Goal: Task Accomplishment & Management: Manage account settings

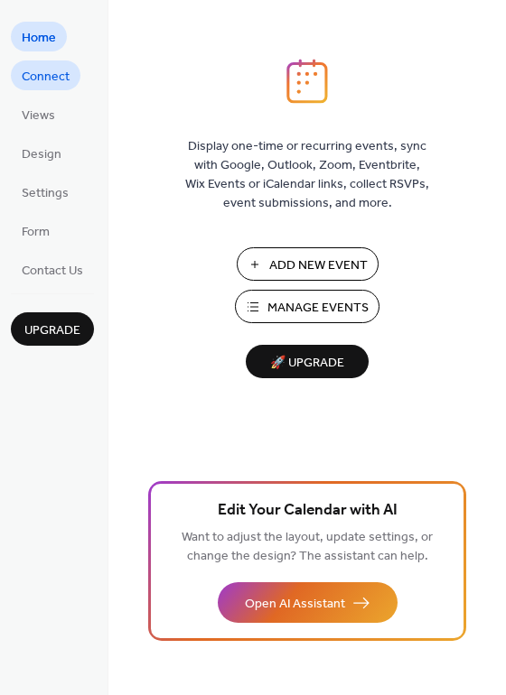
click at [38, 72] on span "Connect" at bounding box center [46, 77] width 48 height 19
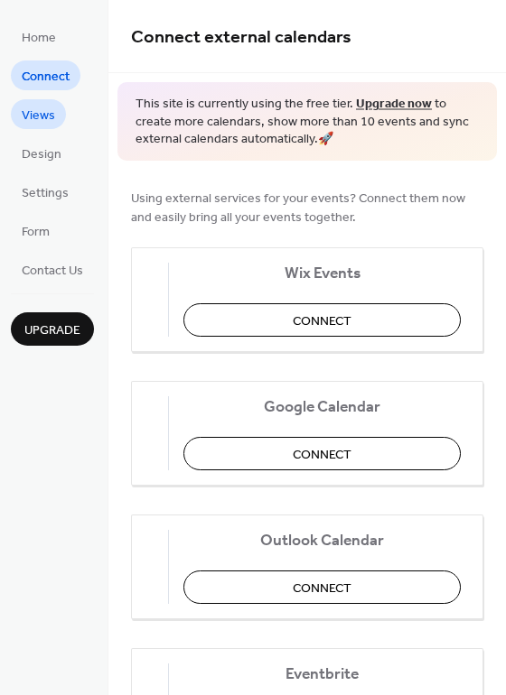
click at [38, 107] on span "Views" at bounding box center [38, 116] width 33 height 19
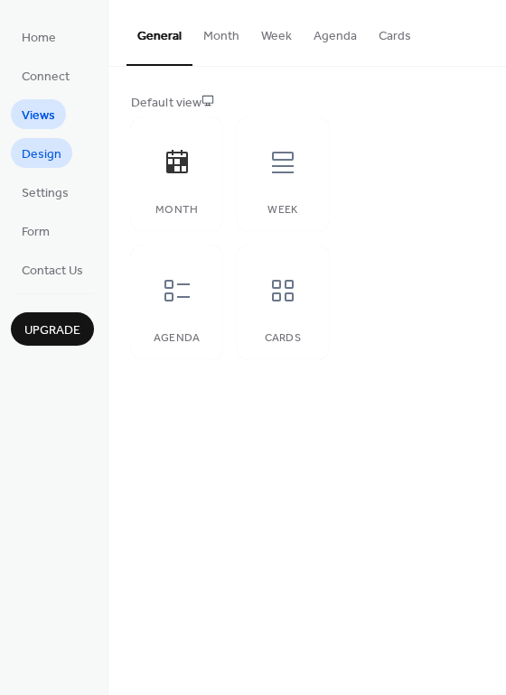
click at [41, 153] on span "Design" at bounding box center [42, 154] width 40 height 19
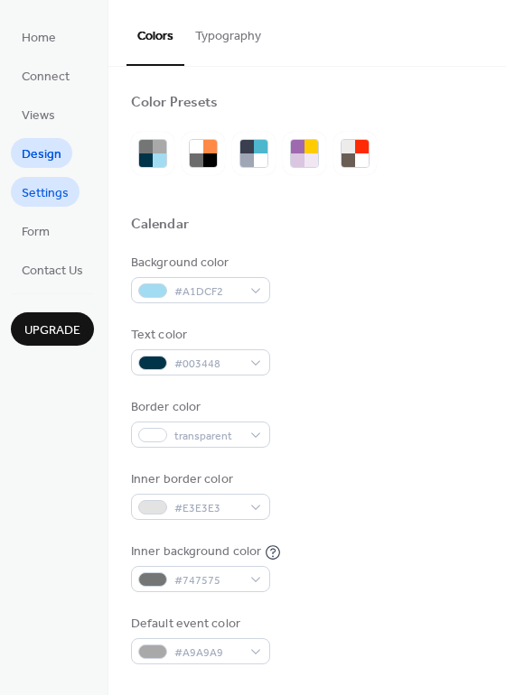
click at [42, 189] on span "Settings" at bounding box center [45, 193] width 47 height 19
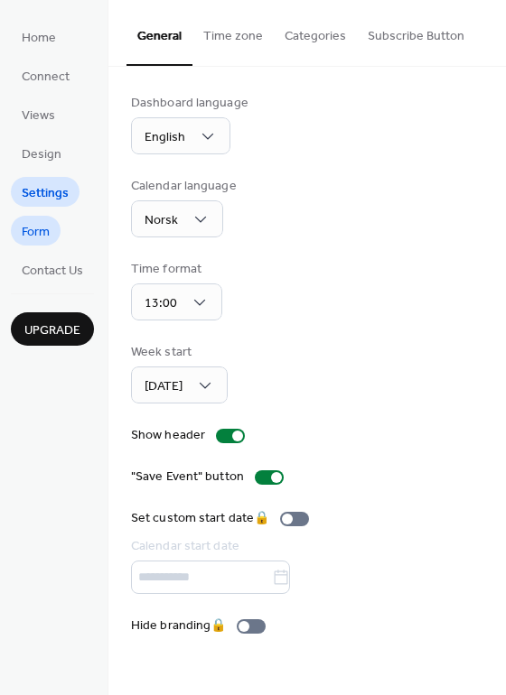
click at [37, 230] on span "Form" at bounding box center [36, 232] width 28 height 19
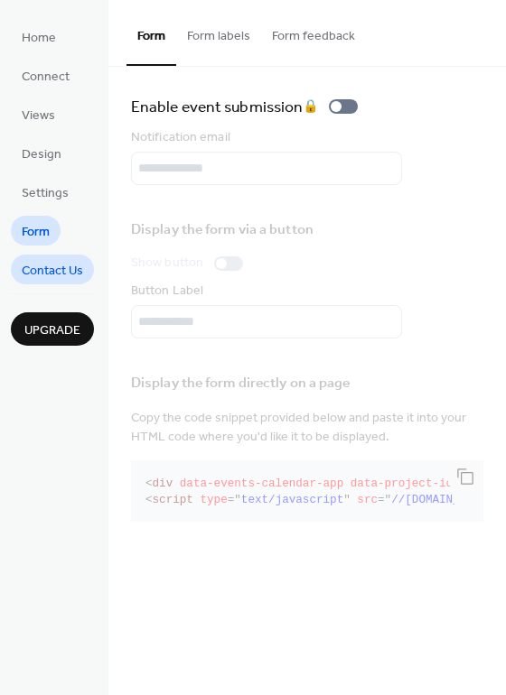
click at [41, 262] on span "Contact Us" at bounding box center [52, 271] width 61 height 19
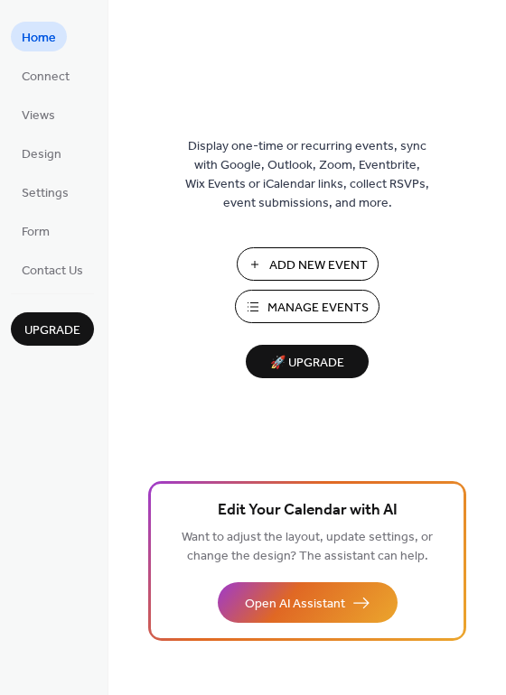
click at [287, 267] on span "Add New Event" at bounding box center [318, 265] width 98 height 19
click at [300, 309] on span "Manage Events" at bounding box center [317, 308] width 101 height 19
click at [302, 262] on span "Add New Event" at bounding box center [318, 265] width 98 height 19
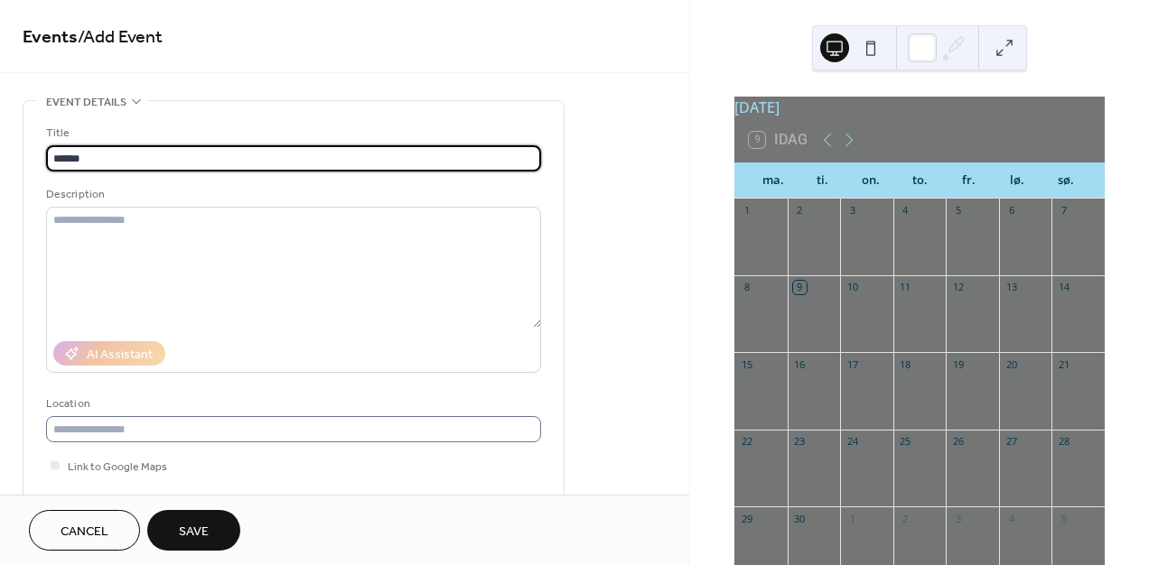
type input "******"
click at [490, 426] on input "text" at bounding box center [293, 429] width 495 height 26
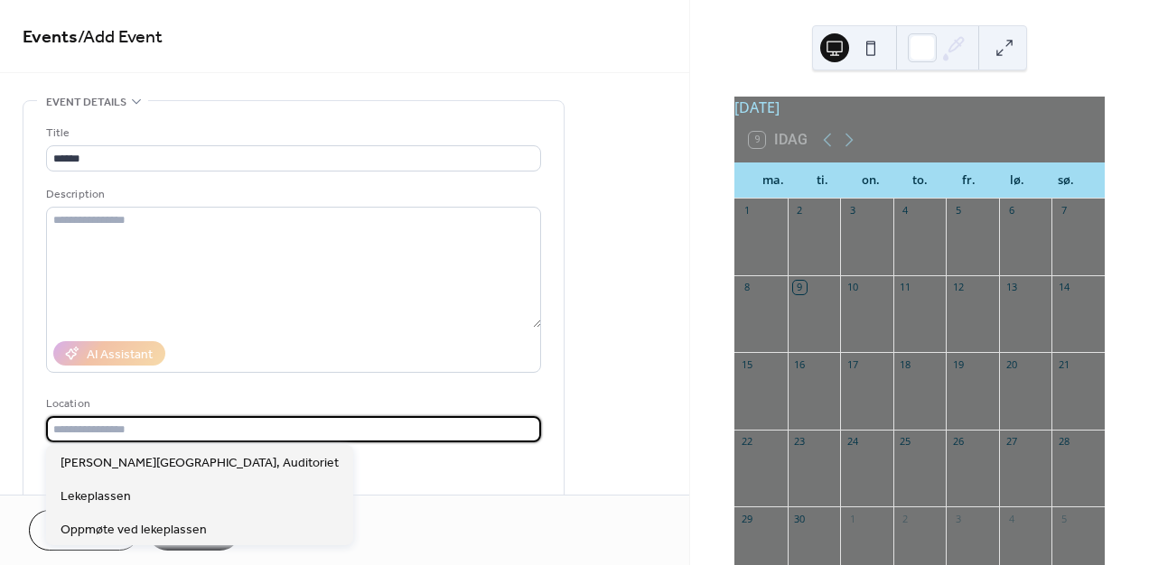
click at [490, 426] on input "text" at bounding box center [293, 429] width 495 height 26
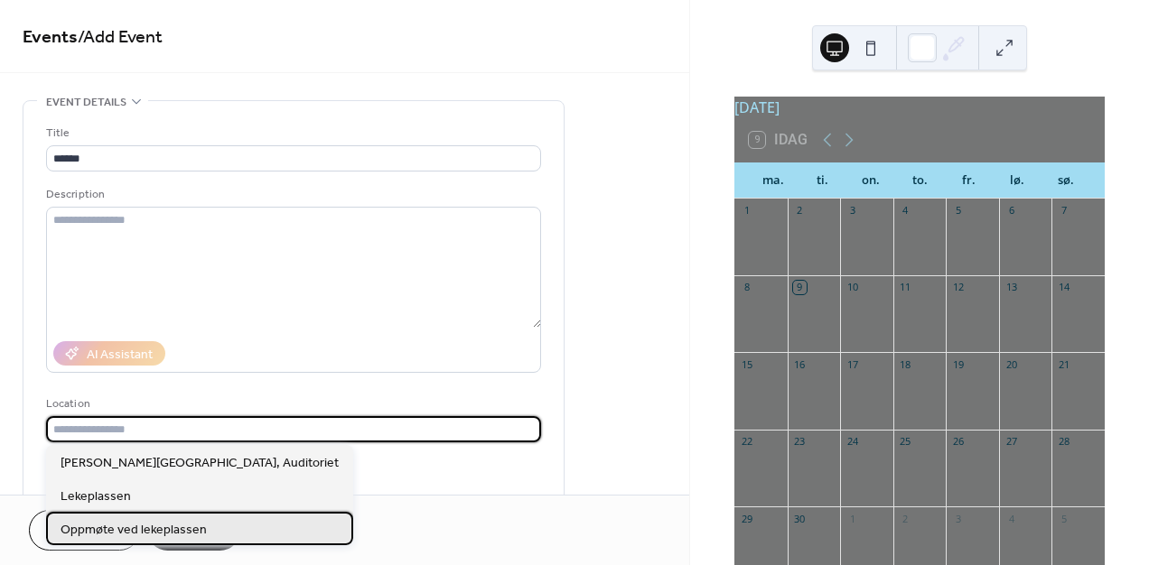
click at [149, 527] on span "Oppmøte ved lekeplassen" at bounding box center [134, 530] width 146 height 19
type input "**********"
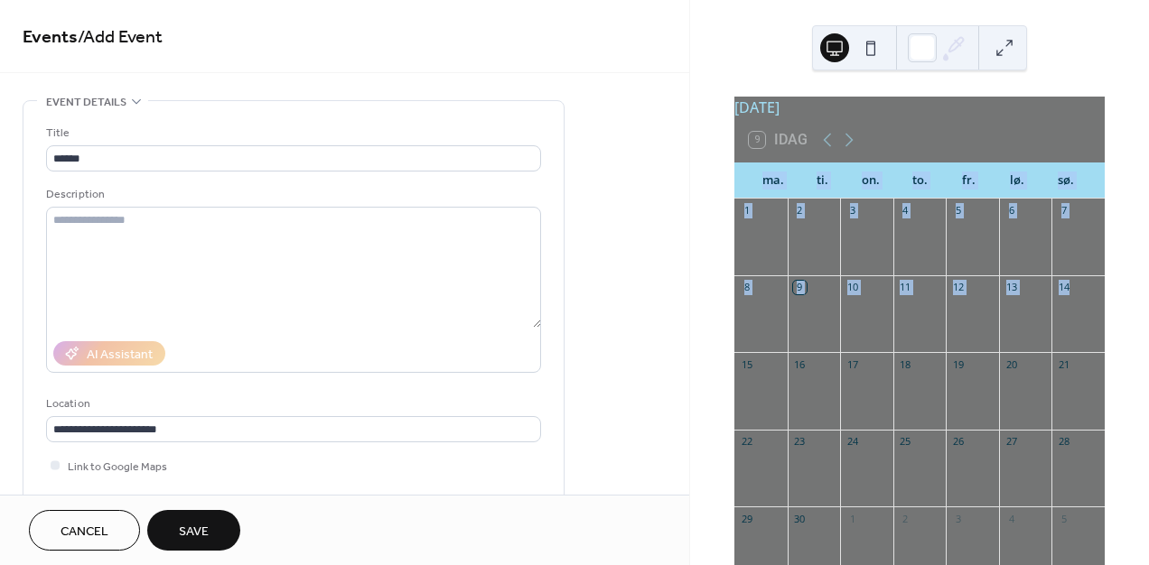
drag, startPoint x: 1135, startPoint y: 132, endPoint x: 1114, endPoint y: 294, distance: 163.0
click at [1114, 294] on div "september 2025 9 Idag ma. ti. on. to. fr. lø. sø. 1 2 3 4 5 6 7 8 9 10 11 12 13…" at bounding box center [919, 282] width 459 height 565
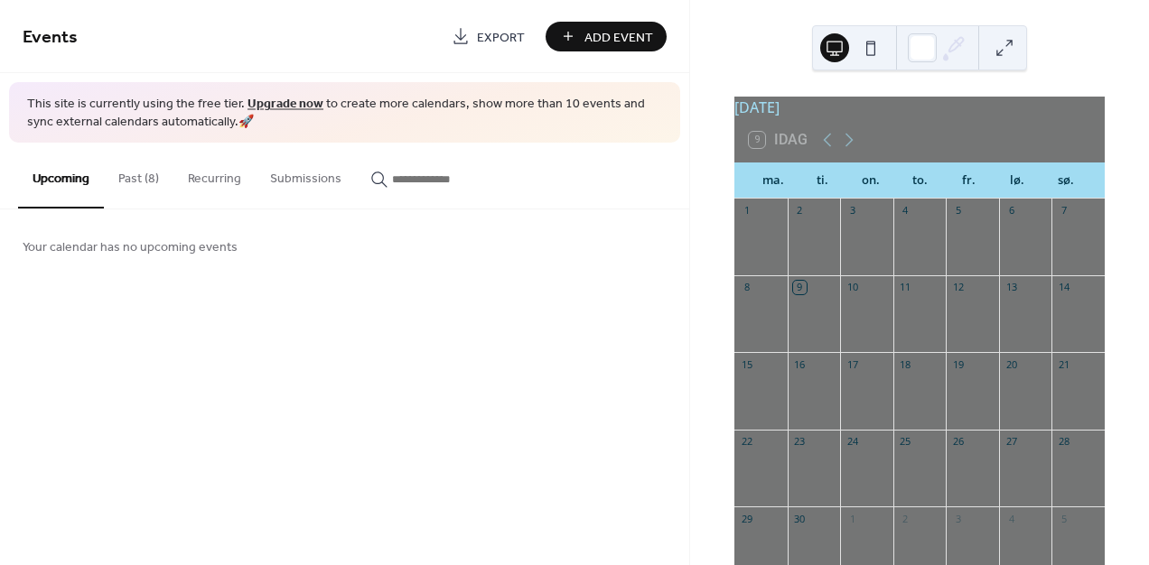
click at [603, 45] on span "Add Event" at bounding box center [618, 37] width 69 height 19
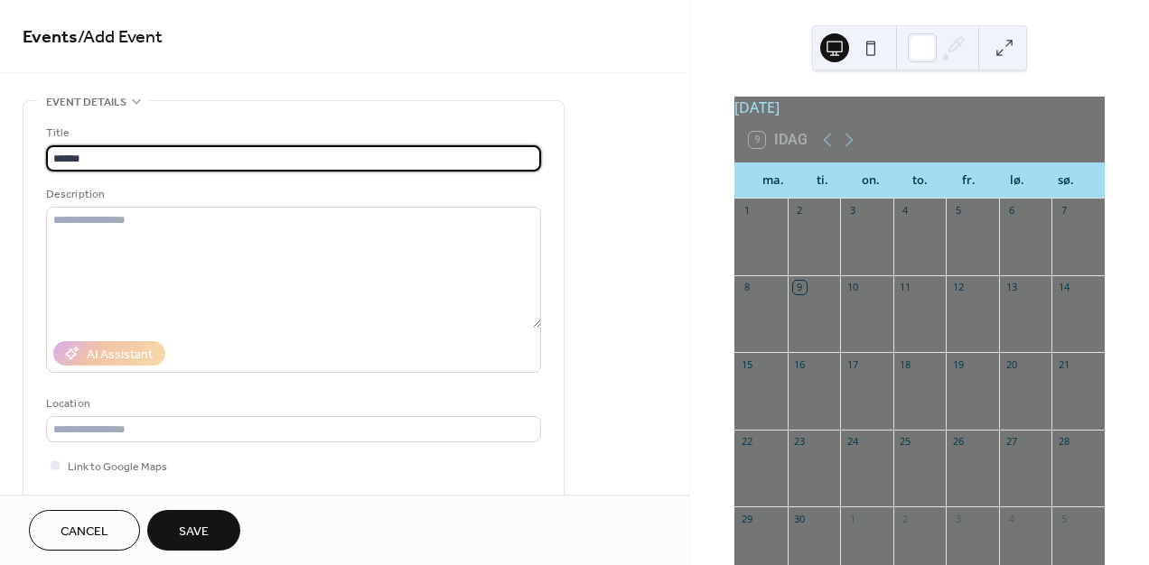
type input "******"
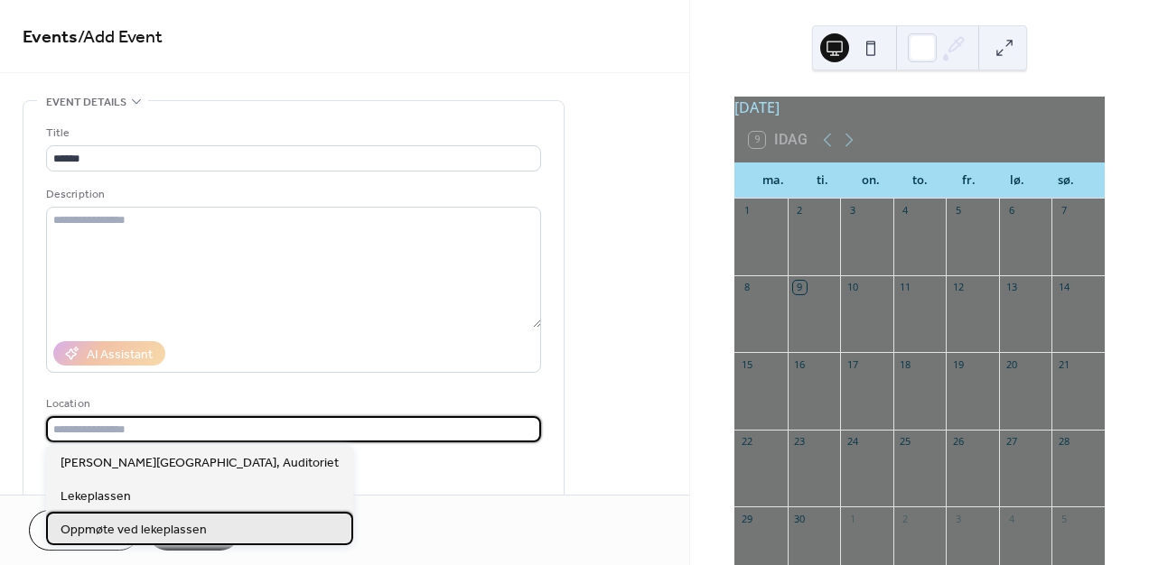
click at [106, 539] on span "Oppmøte ved lekeplassen" at bounding box center [134, 530] width 146 height 19
type input "**********"
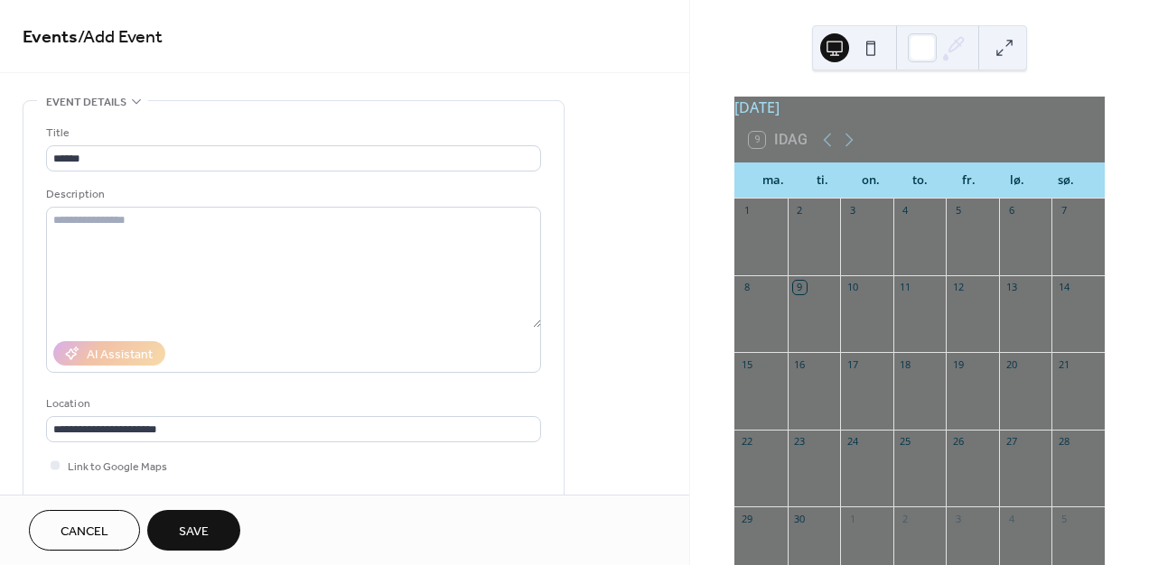
click at [767, 464] on div at bounding box center [760, 477] width 53 height 46
click at [753, 449] on div "22" at bounding box center [747, 442] width 14 height 14
click at [769, 454] on div "22" at bounding box center [760, 442] width 53 height 24
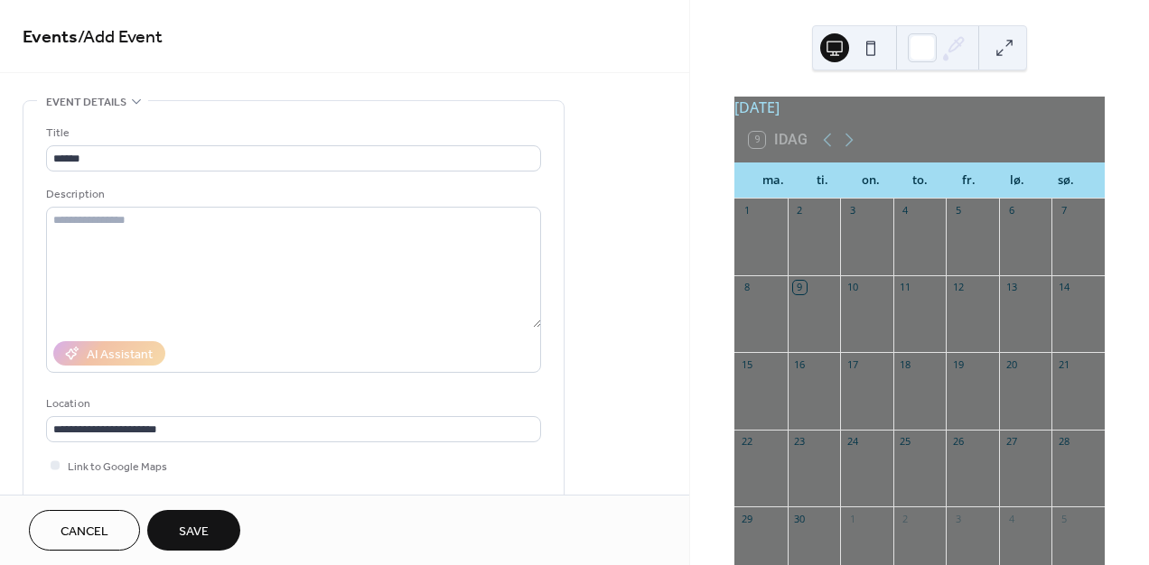
click at [769, 454] on div "22" at bounding box center [760, 442] width 53 height 24
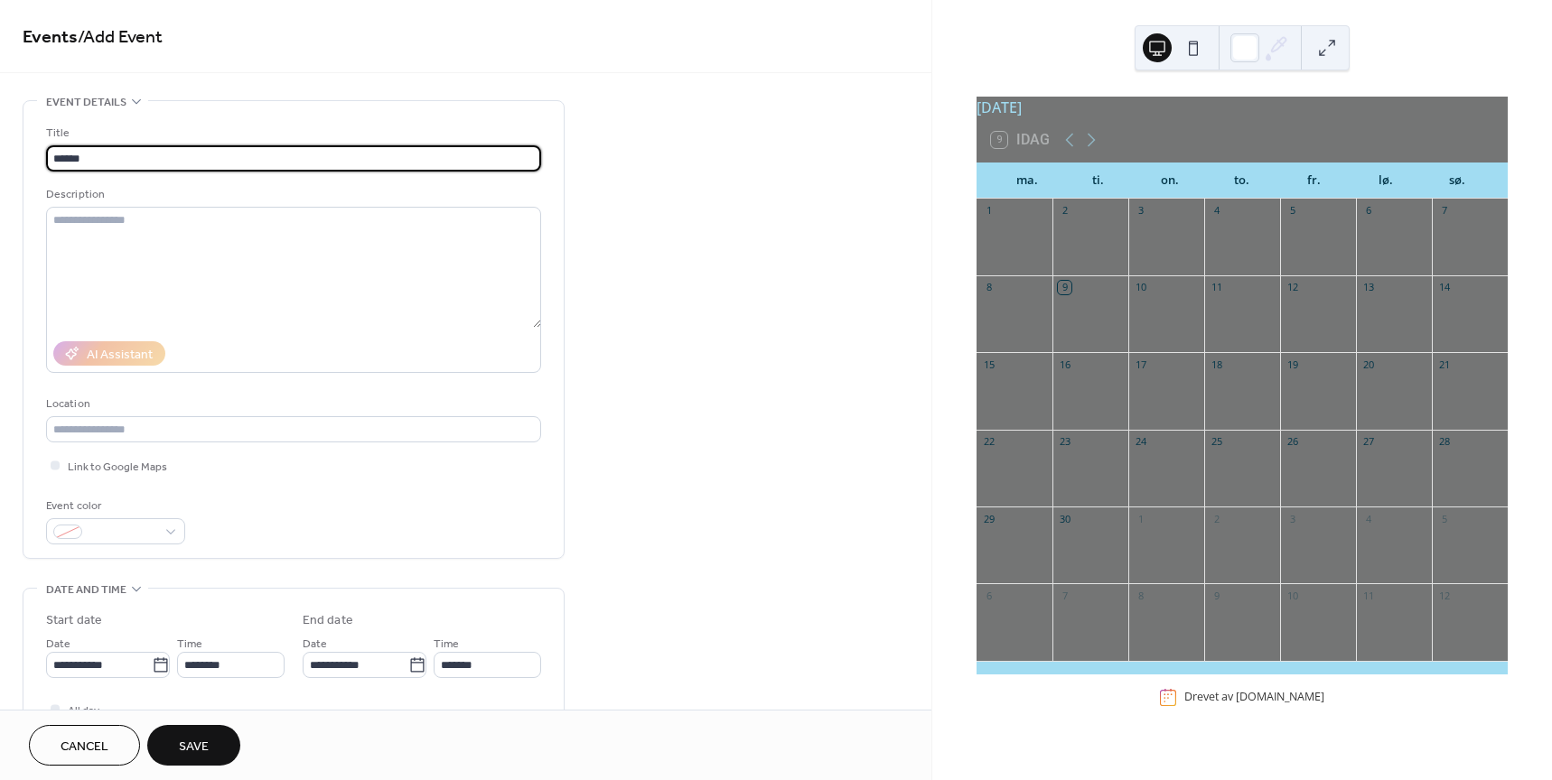
type input "******"
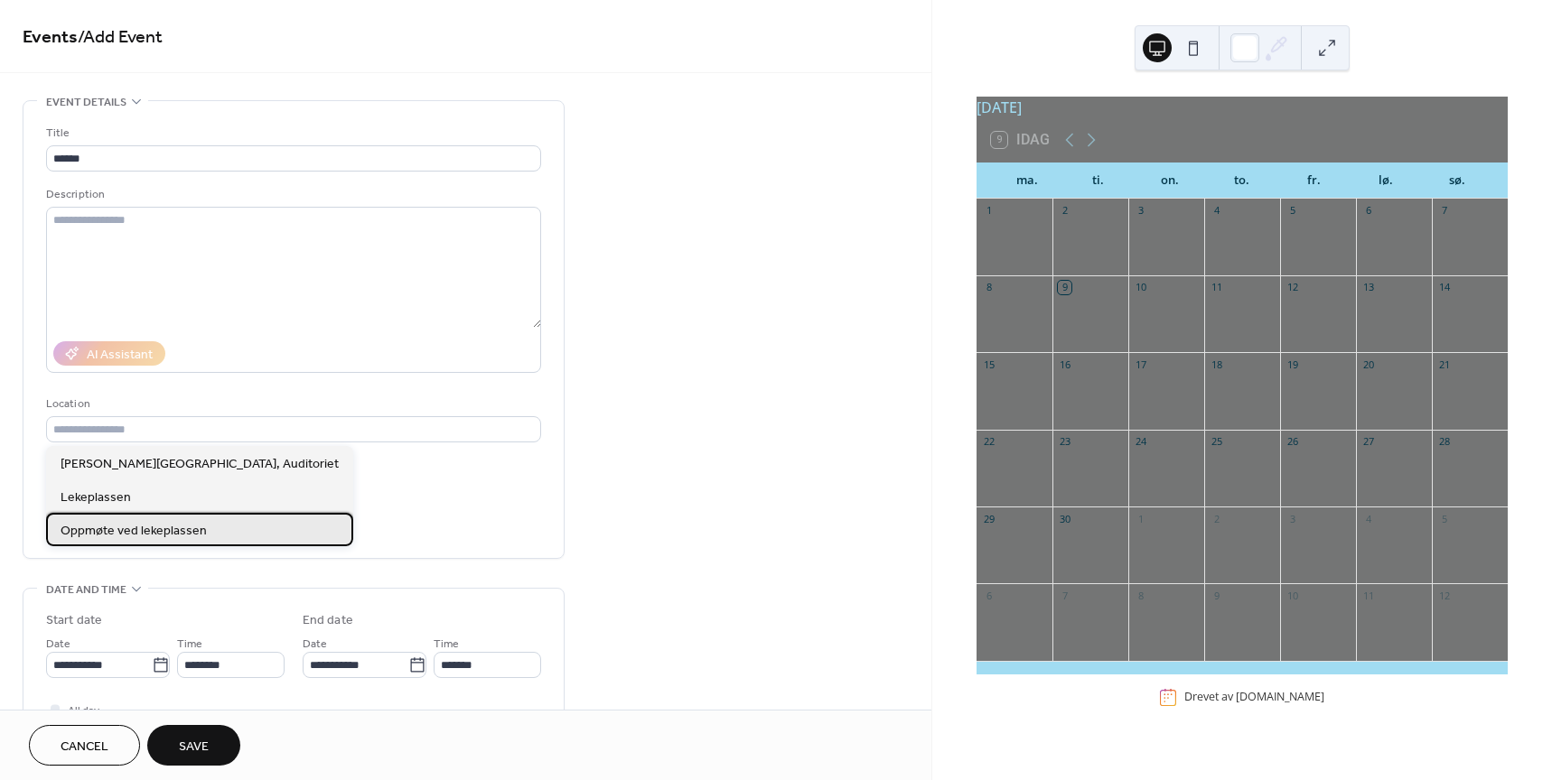
click at [109, 534] on span "Oppmøte ved lekeplassen" at bounding box center [134, 531] width 146 height 19
type input "**********"
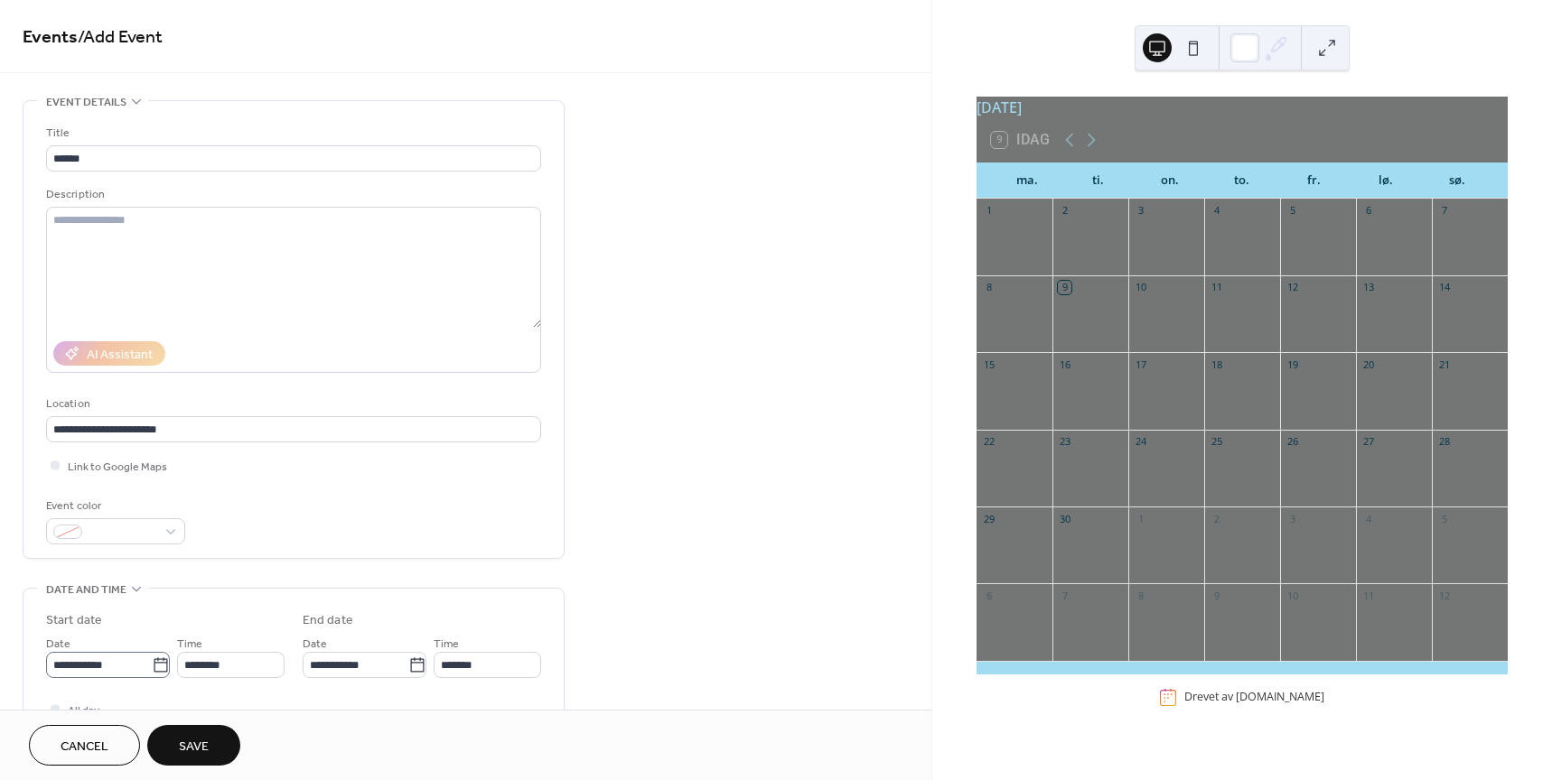
click at [156, 670] on icon at bounding box center [161, 664] width 14 height 14
click at [152, 670] on input "**********" at bounding box center [99, 665] width 106 height 26
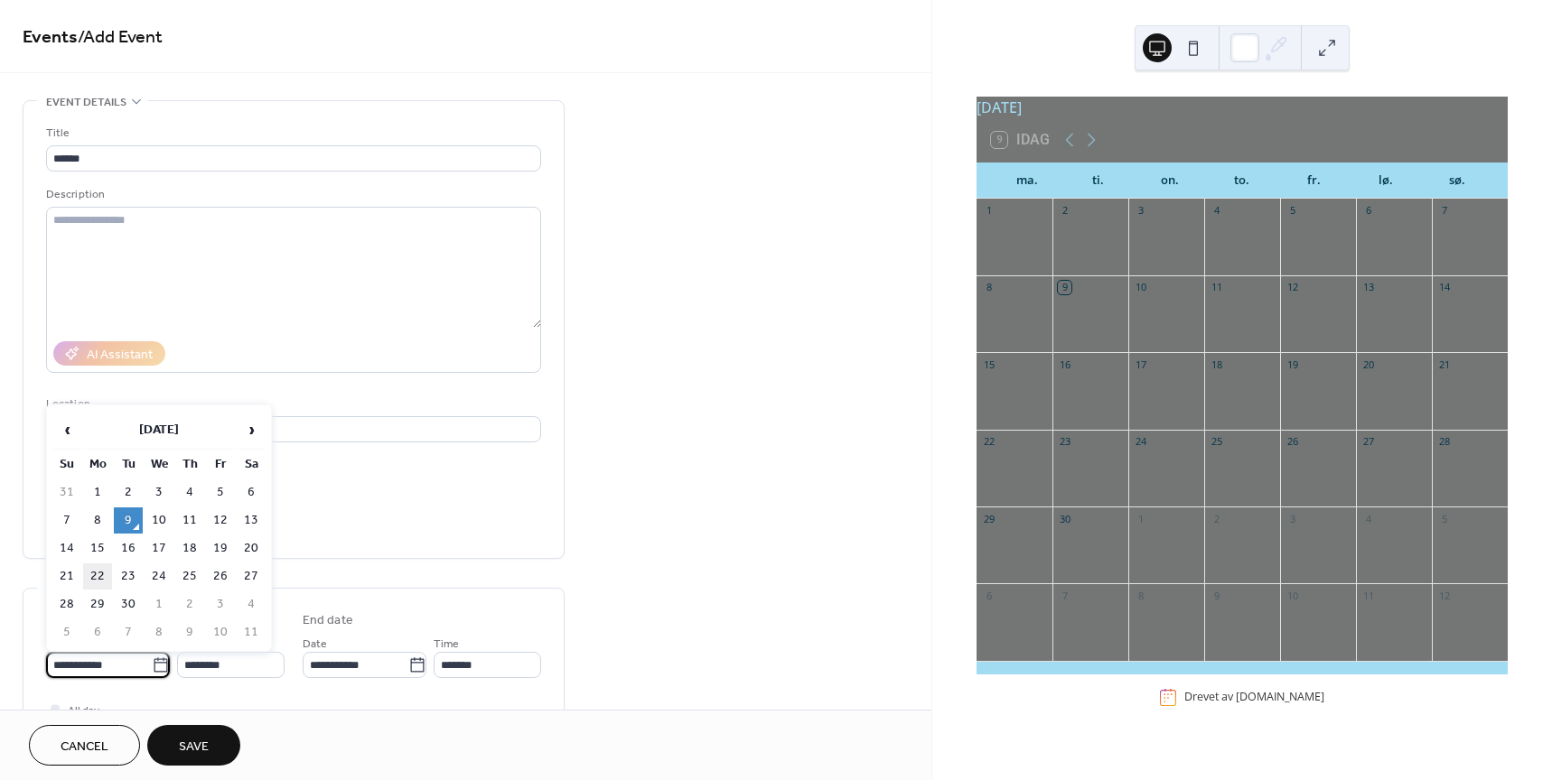
click at [107, 570] on td "22" at bounding box center [97, 577] width 29 height 26
type input "**********"
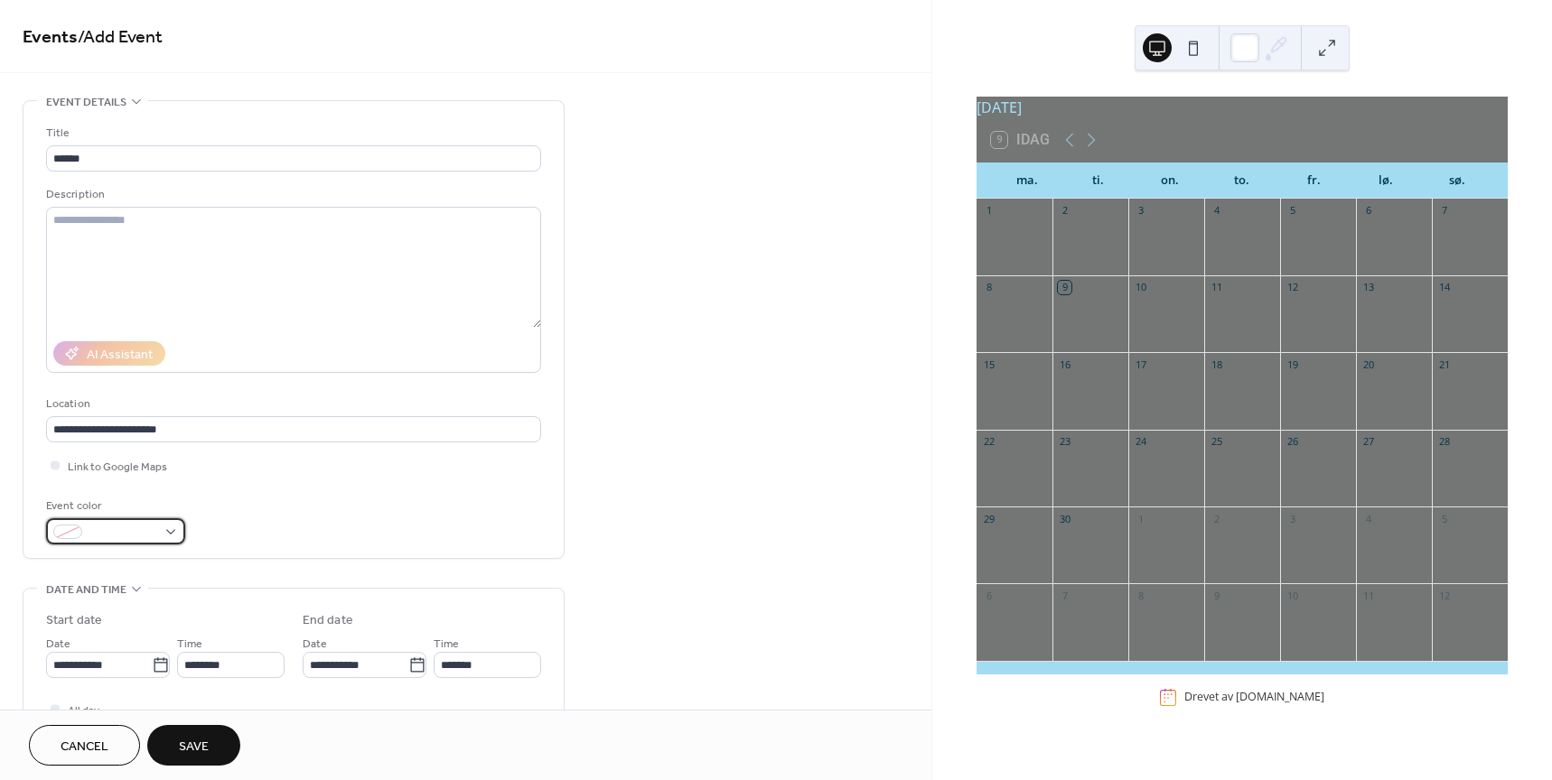
click at [168, 540] on div at bounding box center [115, 531] width 139 height 26
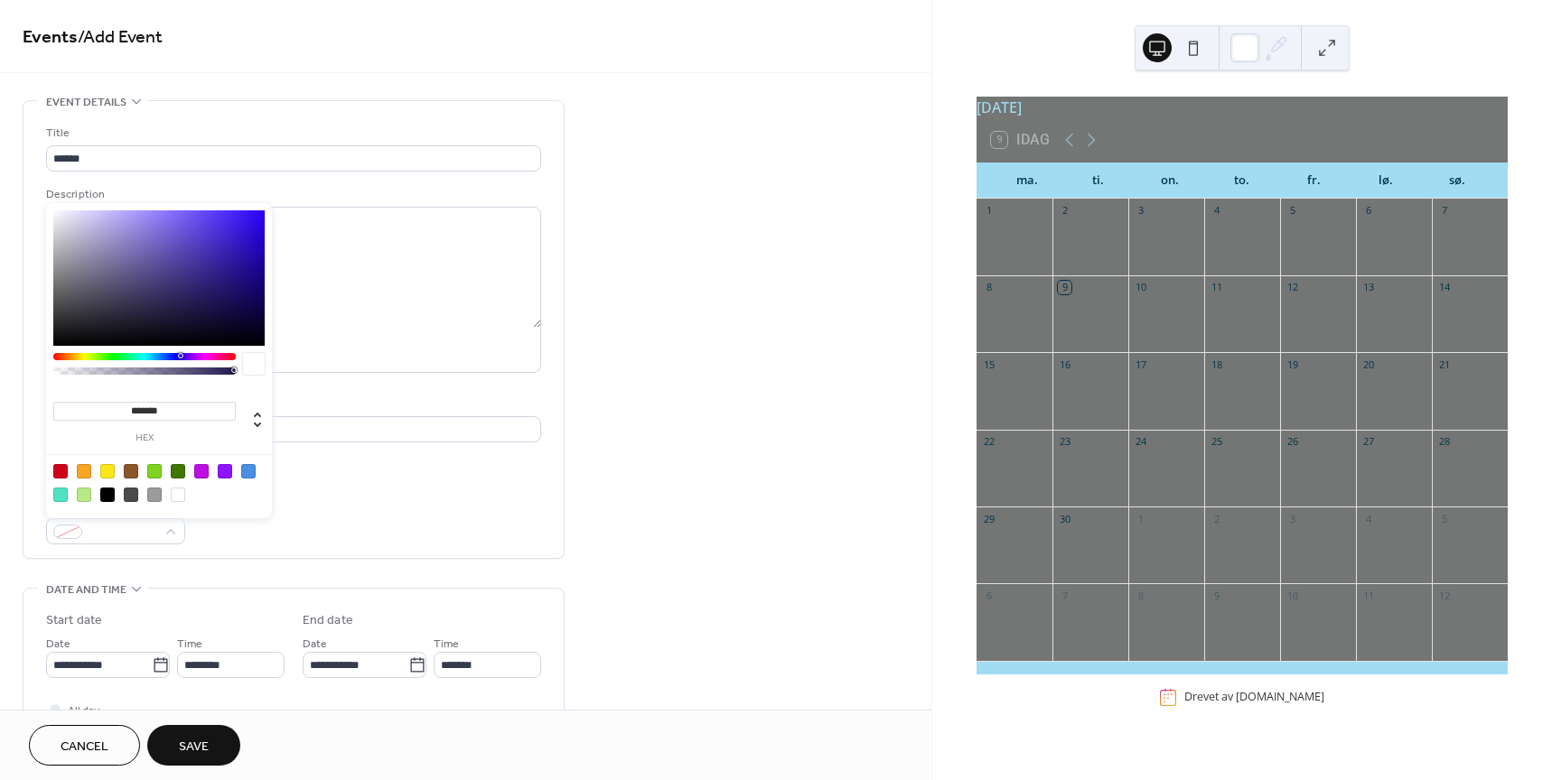
click at [108, 471] on div at bounding box center [107, 471] width 14 height 14
type input "*******"
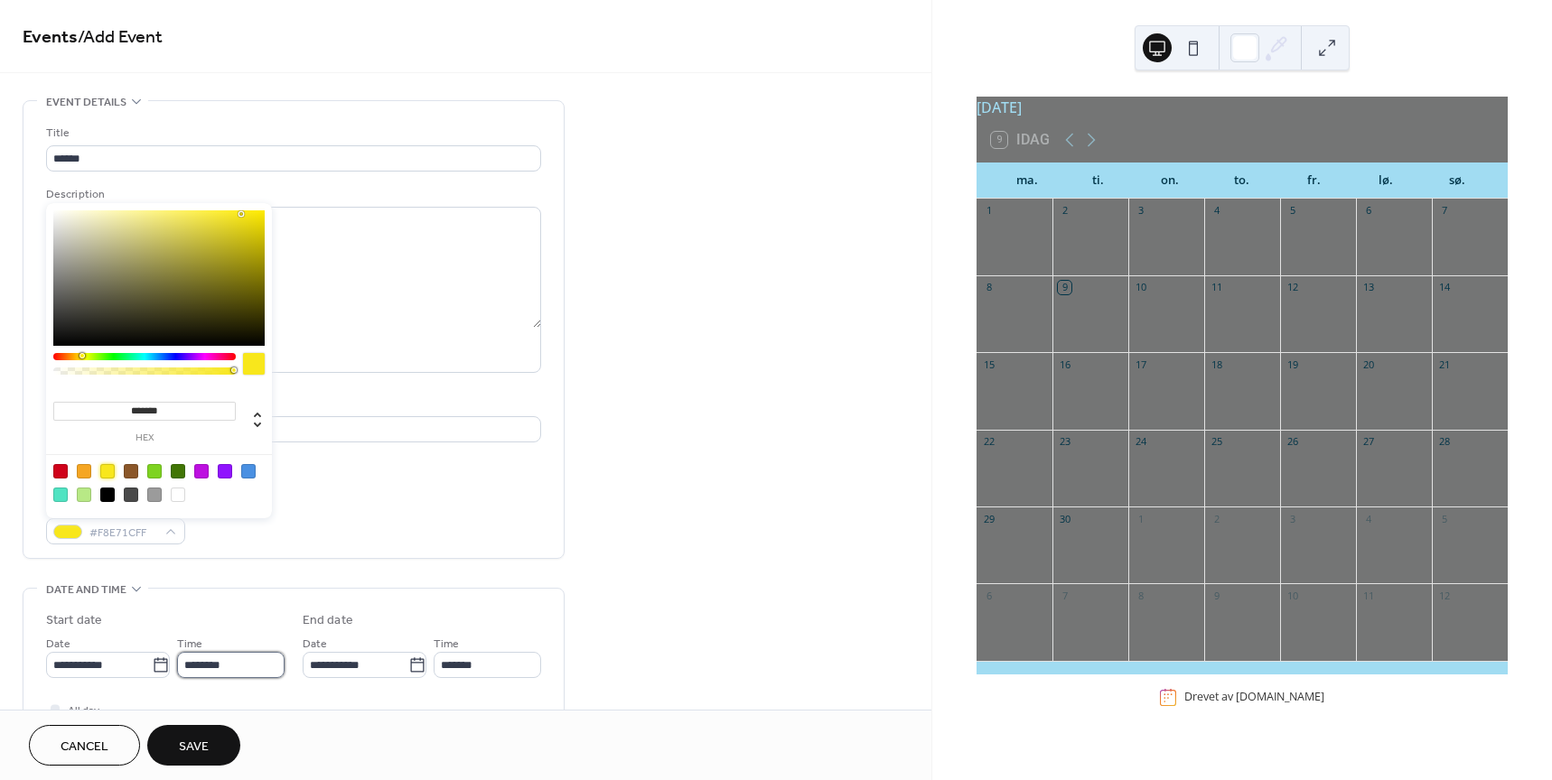
click at [234, 664] on input "********" at bounding box center [230, 665] width 107 height 26
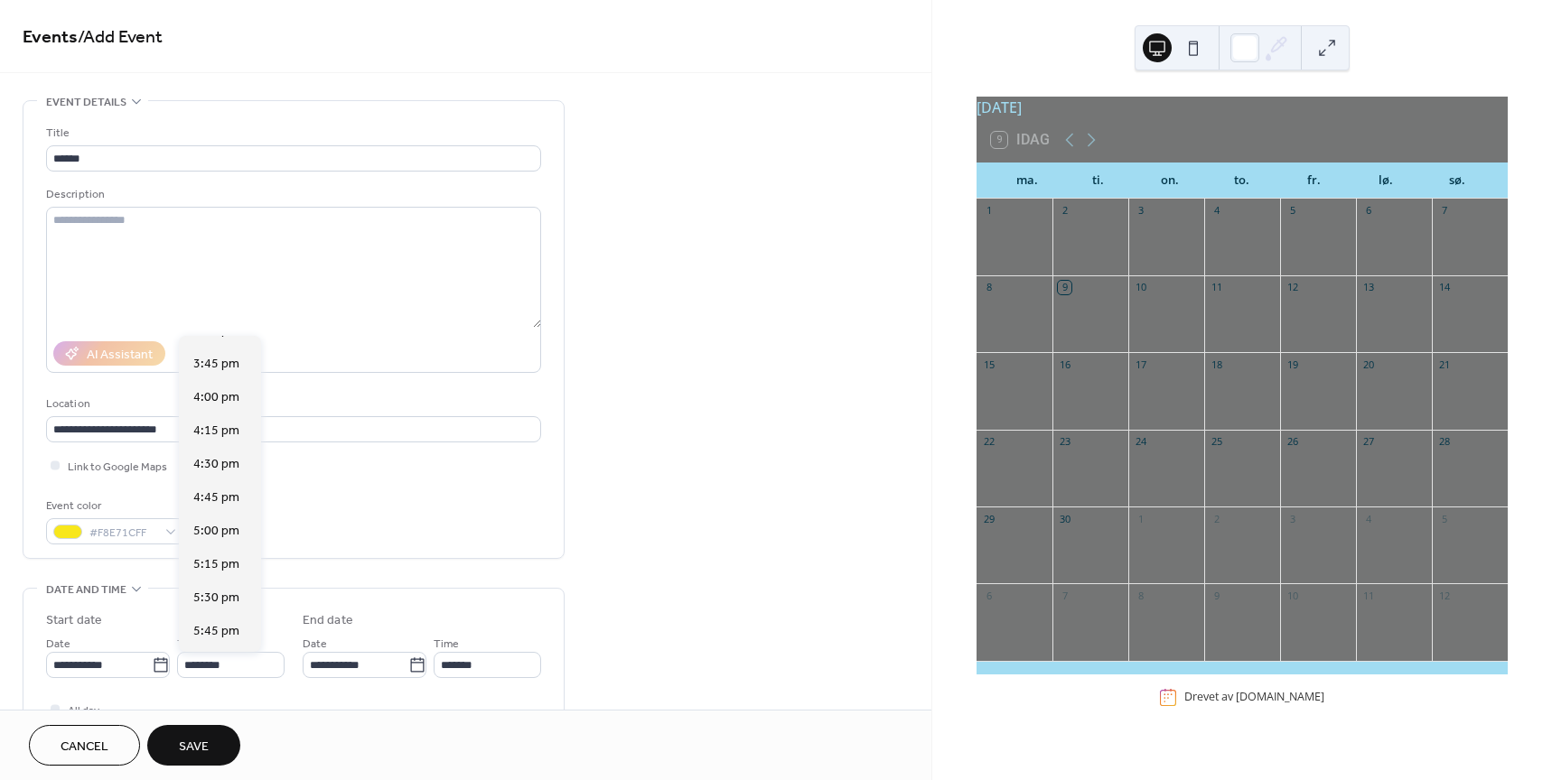
scroll to position [2123, 0]
click at [213, 503] on span "5:00 pm" at bounding box center [216, 503] width 46 height 19
type input "*******"
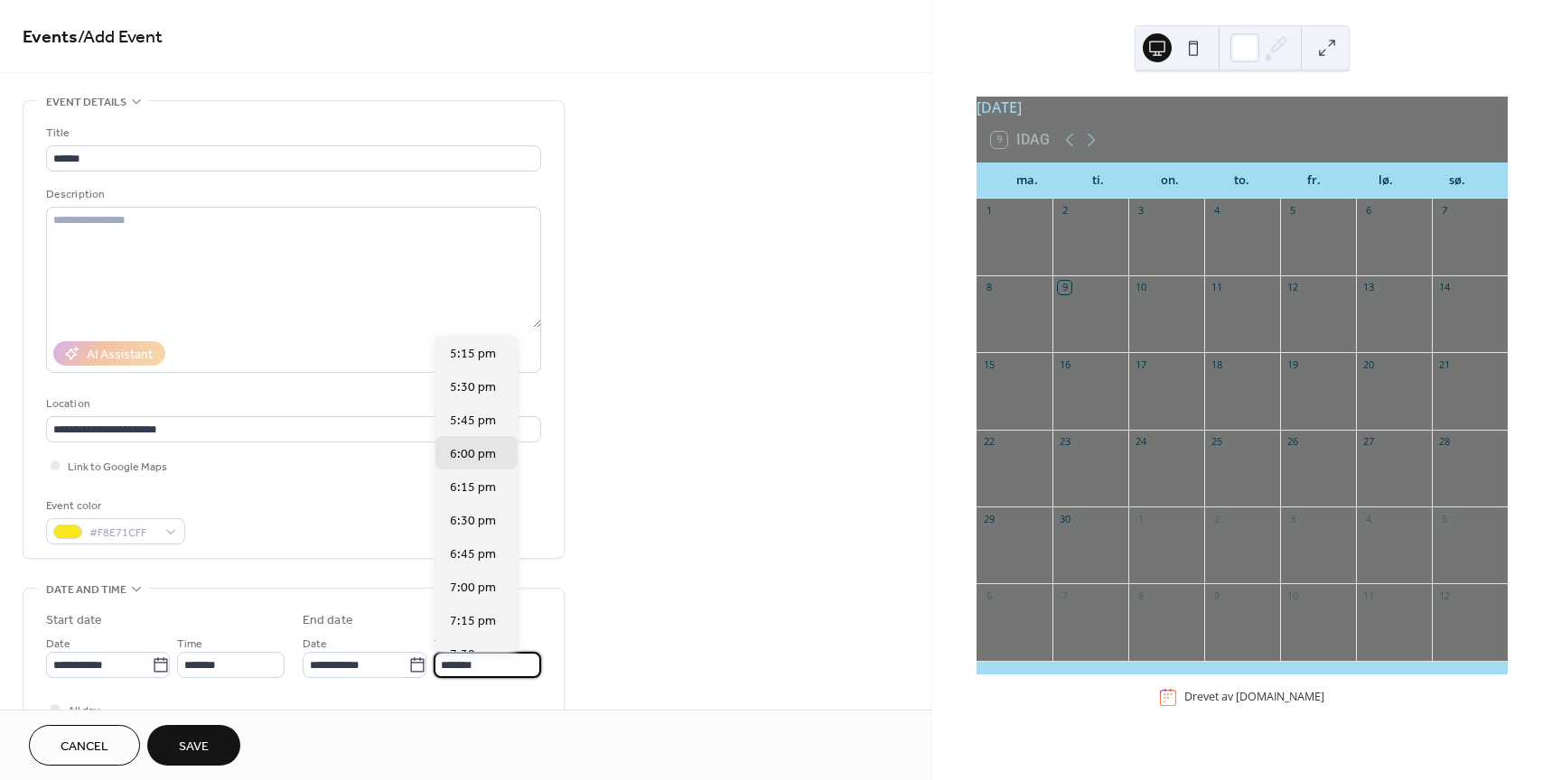
click at [495, 661] on input "*******" at bounding box center [487, 665] width 107 height 26
drag, startPoint x: 513, startPoint y: 436, endPoint x: 514, endPoint y: 448, distance: 11.8
click at [514, 448] on div "5:15 pm 5:30 pm 5:45 pm 6:00 pm 6:15 pm 6:30 pm 6:45 pm 7:00 pm 7:15 pm 7:30 pm…" at bounding box center [476, 494] width 82 height 316
click at [464, 518] on span "7:30 pm" at bounding box center [473, 517] width 46 height 19
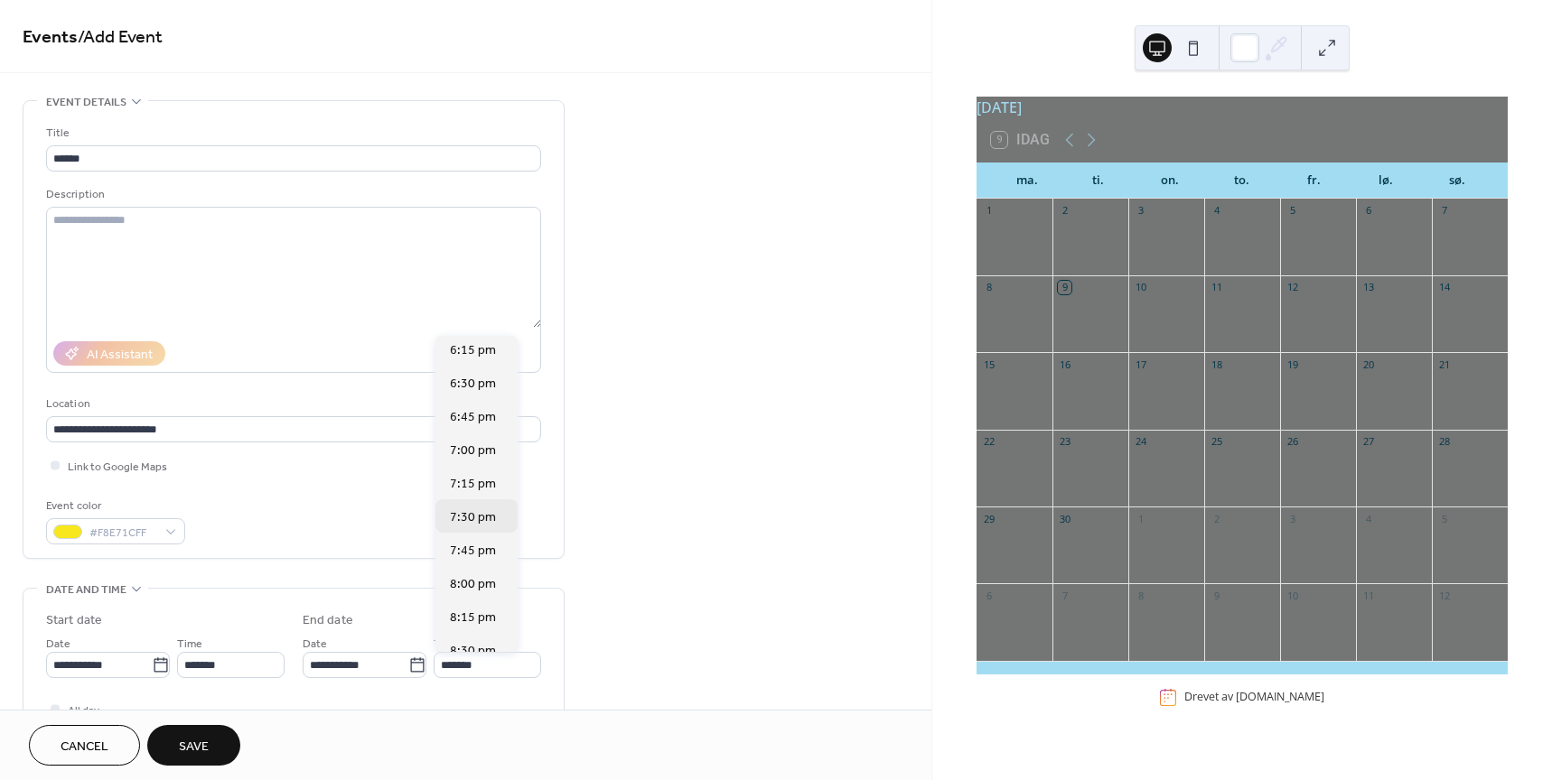
type input "*******"
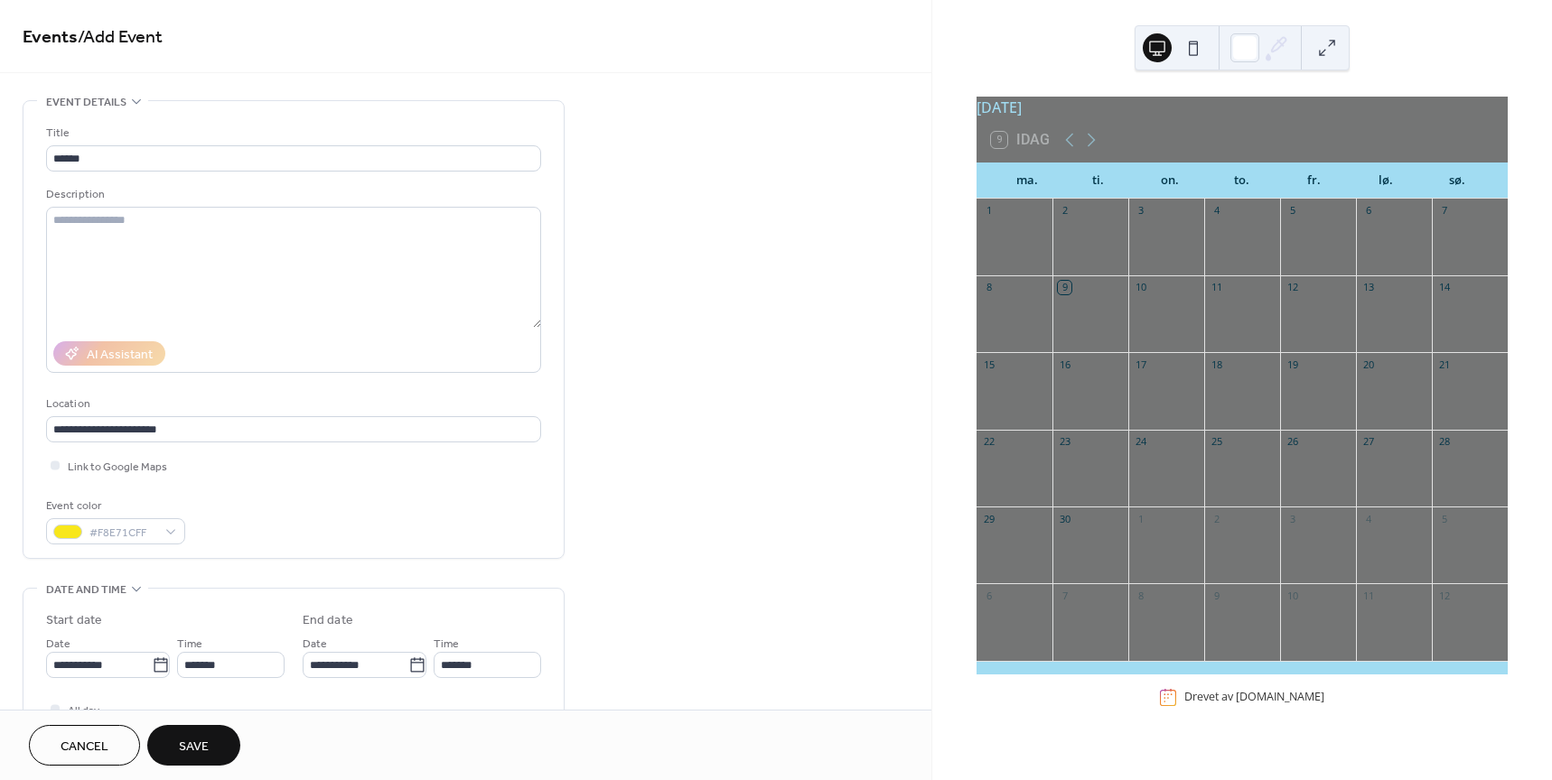
click at [208, 747] on span "Save" at bounding box center [194, 747] width 30 height 19
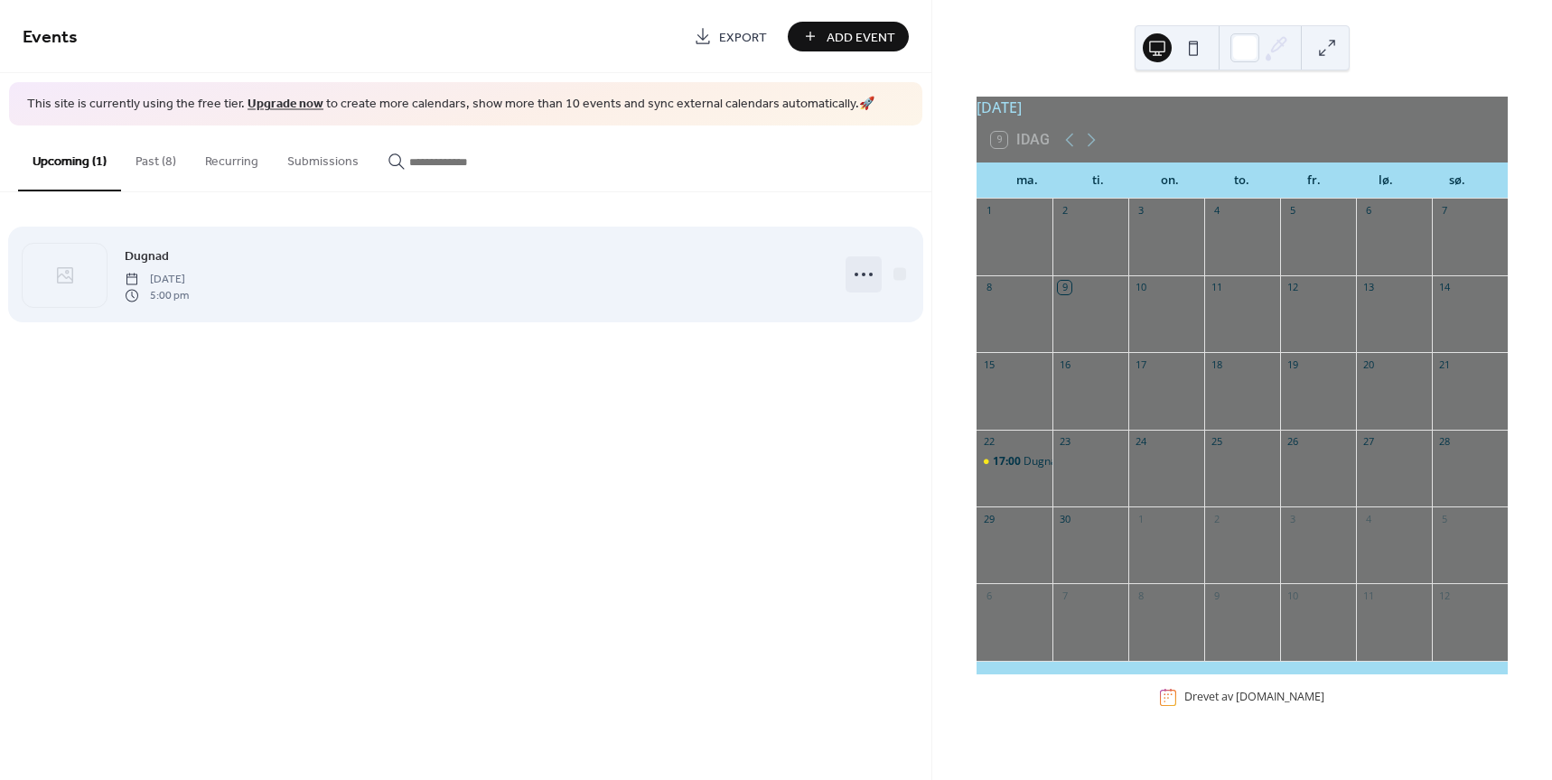
click at [858, 260] on icon at bounding box center [863, 274] width 29 height 29
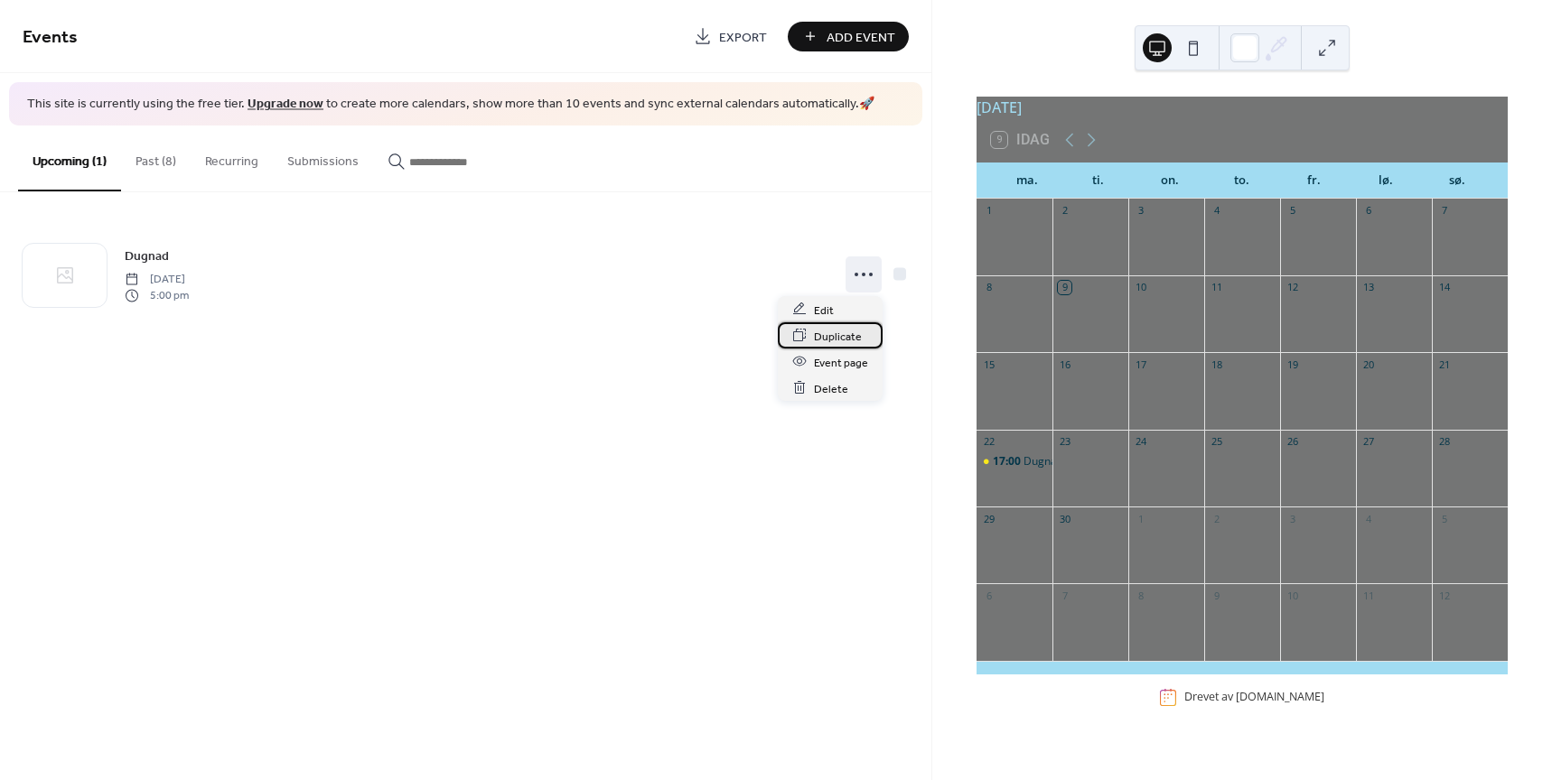
click at [841, 337] on span "Duplicate" at bounding box center [838, 336] width 48 height 19
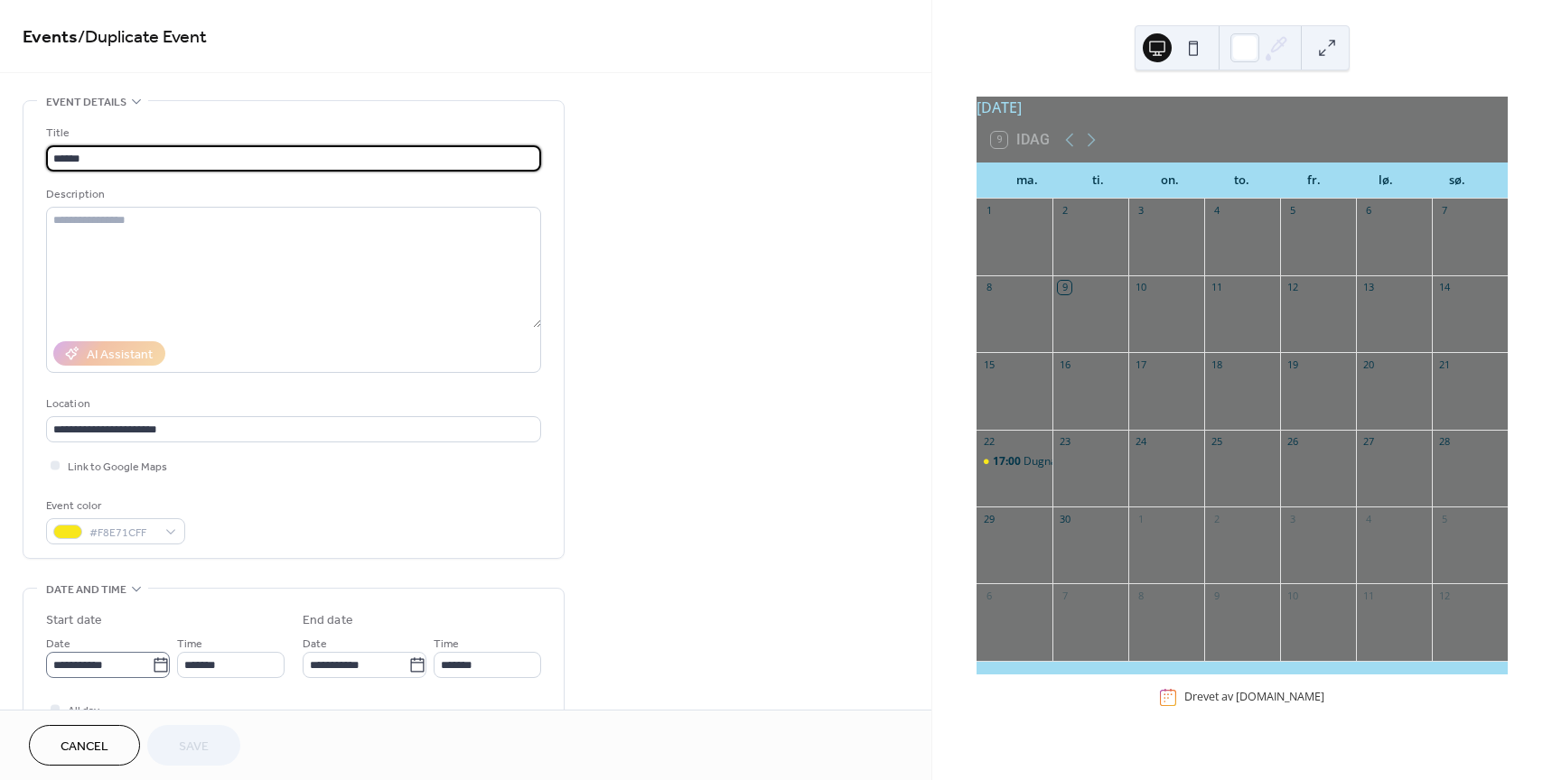
click at [161, 659] on icon at bounding box center [161, 664] width 14 height 14
click at [152, 659] on input "**********" at bounding box center [99, 665] width 106 height 26
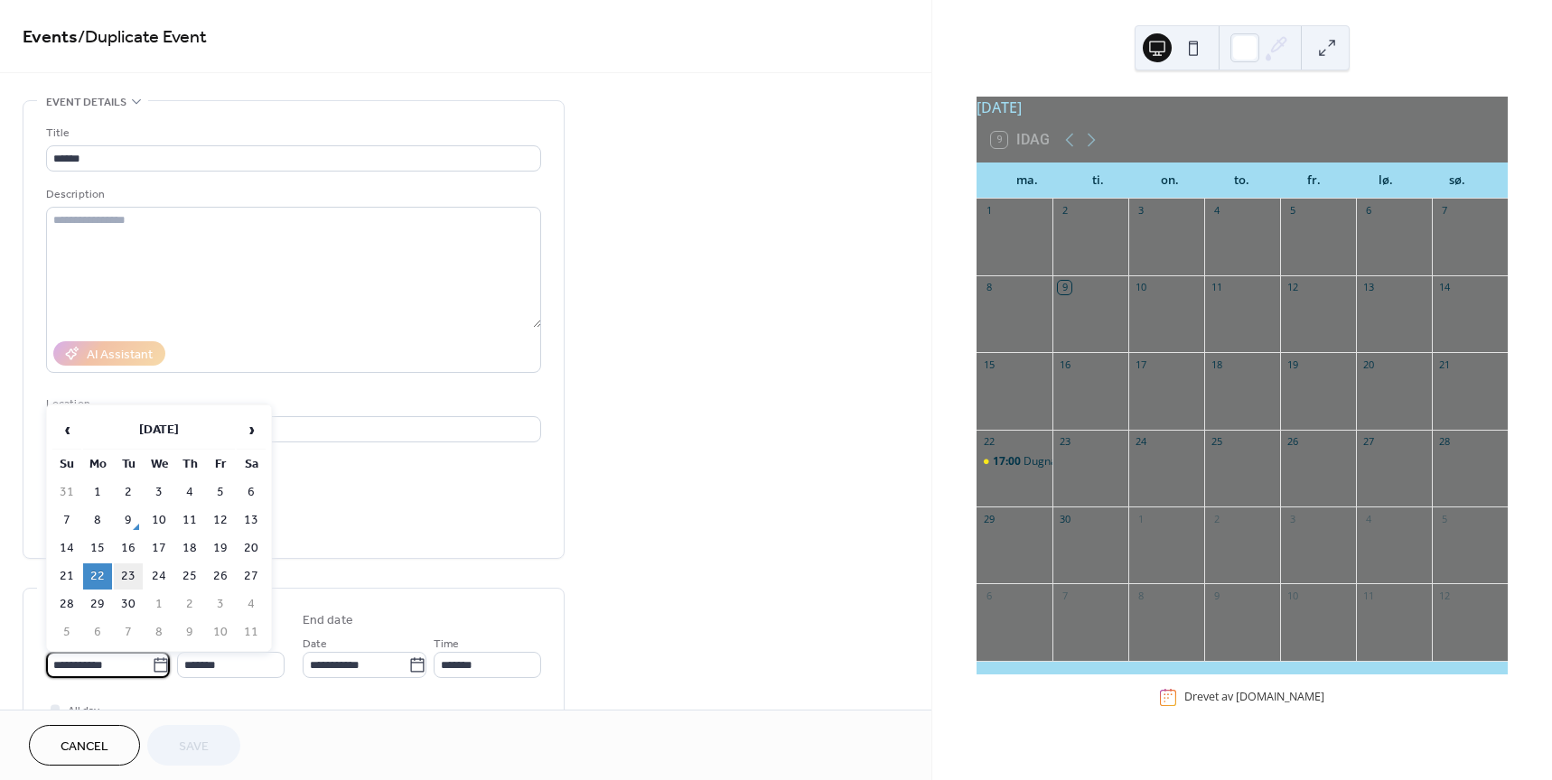
click at [128, 575] on td "23" at bounding box center [128, 577] width 29 height 26
type input "**********"
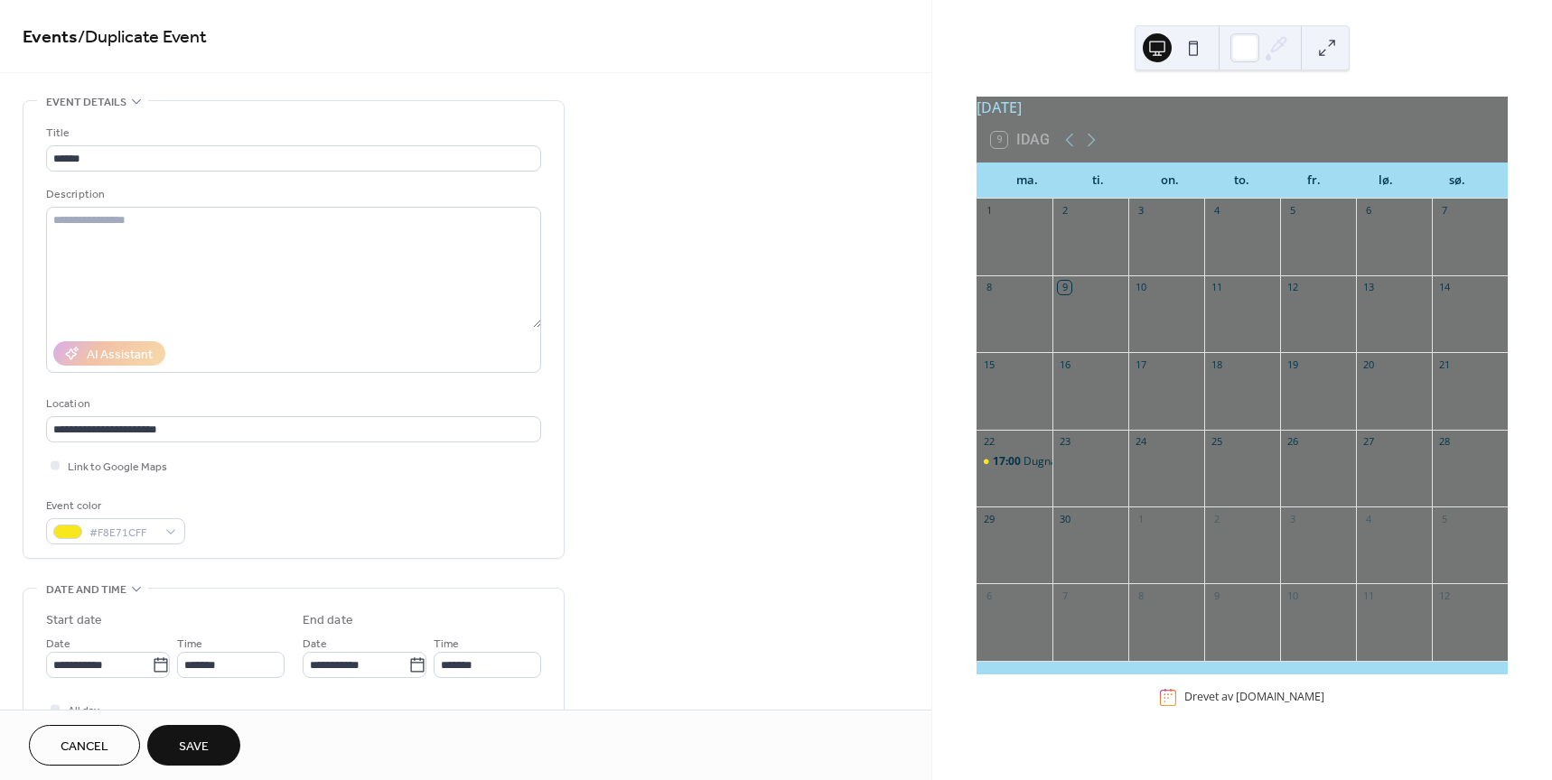
click at [195, 718] on div "Cancel Save" at bounding box center [465, 745] width 931 height 70
click at [195, 740] on span "Save" at bounding box center [194, 747] width 30 height 19
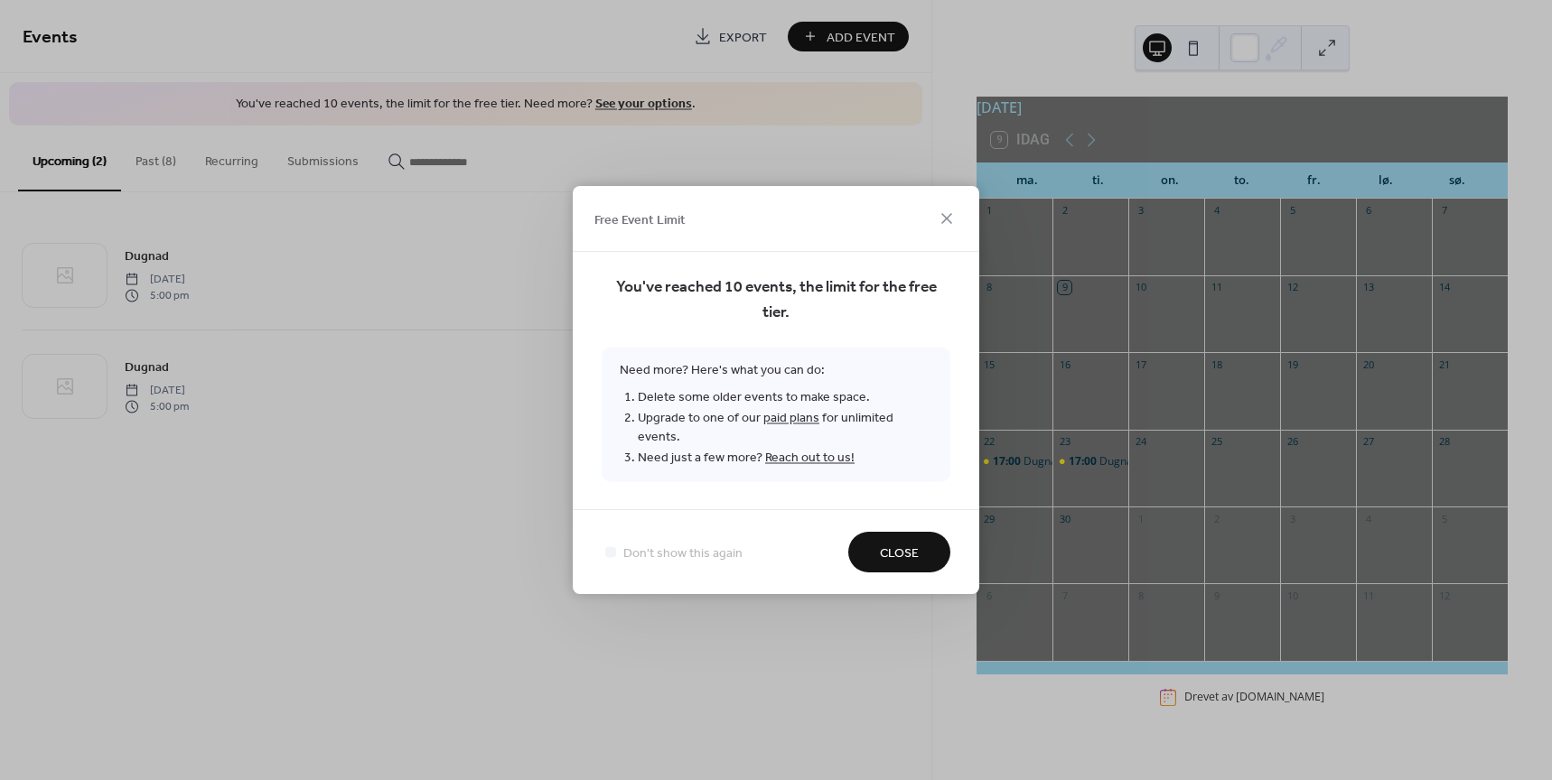
click at [894, 550] on span "Close" at bounding box center [899, 554] width 39 height 19
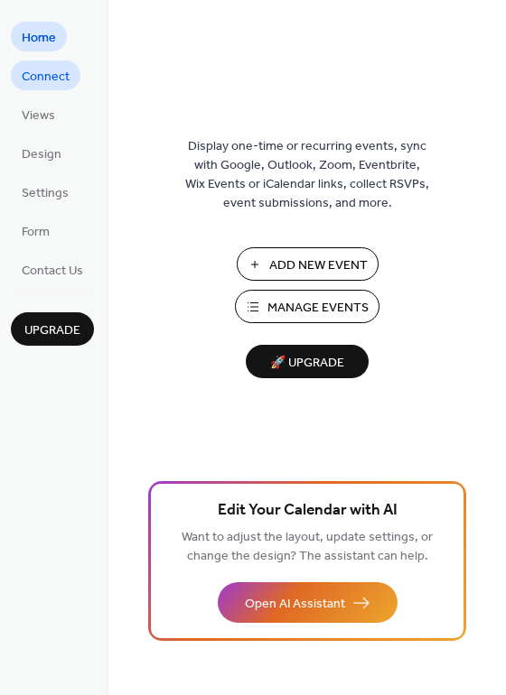
click at [40, 81] on span "Connect" at bounding box center [46, 77] width 48 height 19
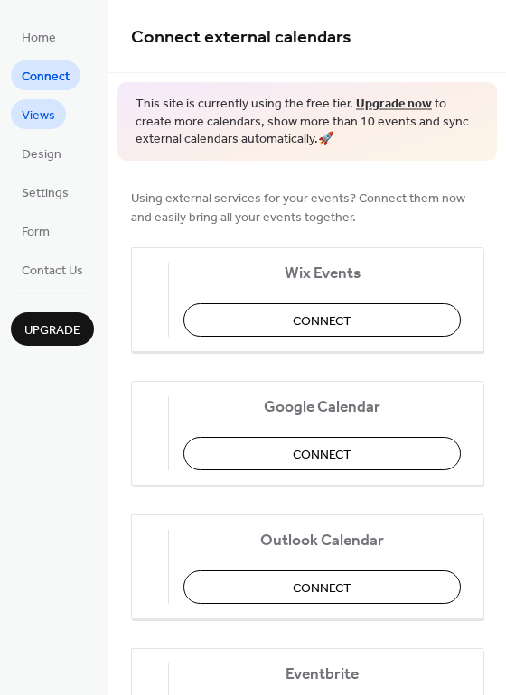
click at [42, 117] on span "Views" at bounding box center [38, 116] width 33 height 19
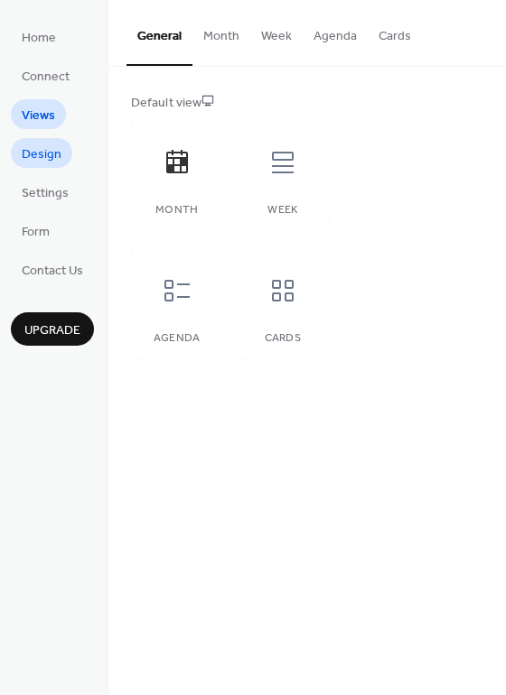
click at [42, 156] on span "Design" at bounding box center [42, 154] width 40 height 19
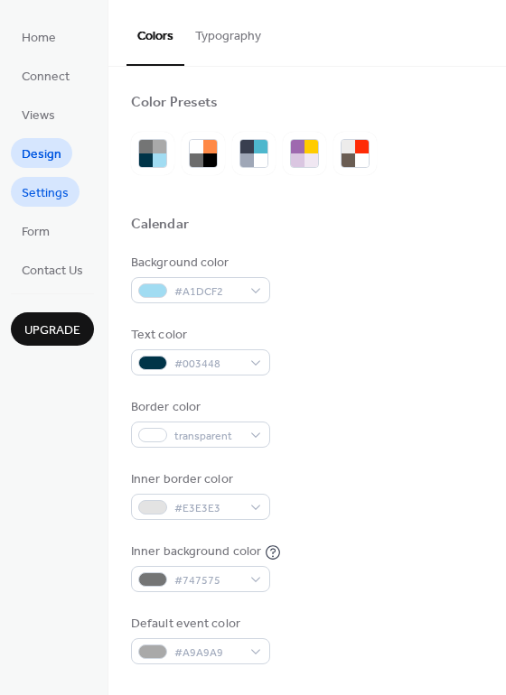
click at [43, 189] on span "Settings" at bounding box center [45, 193] width 47 height 19
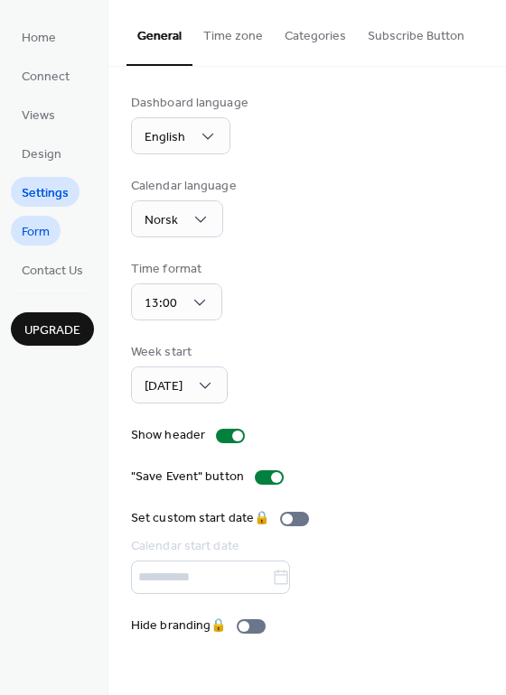
click at [44, 227] on span "Form" at bounding box center [36, 232] width 28 height 19
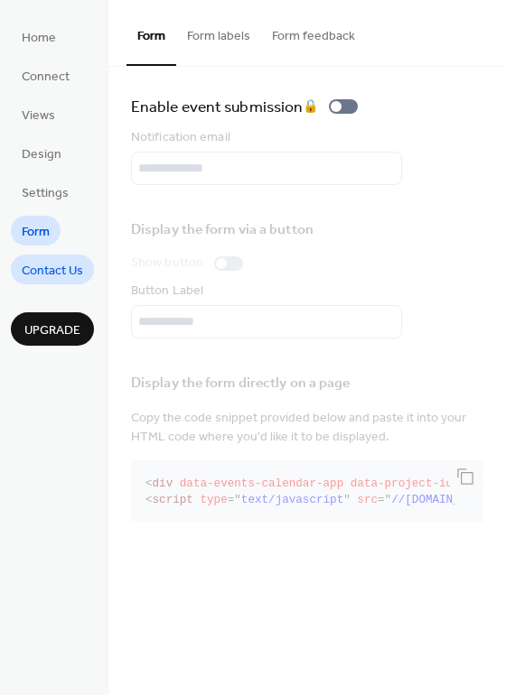
click at [48, 268] on span "Contact Us" at bounding box center [52, 271] width 61 height 19
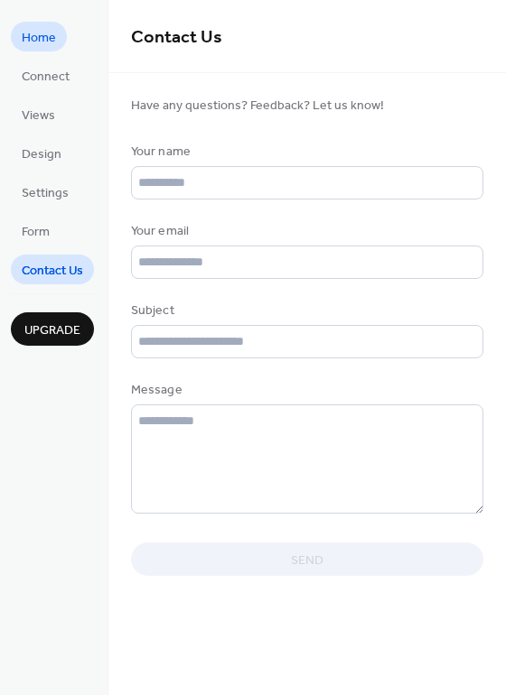
click at [34, 23] on link "Home" at bounding box center [39, 37] width 56 height 30
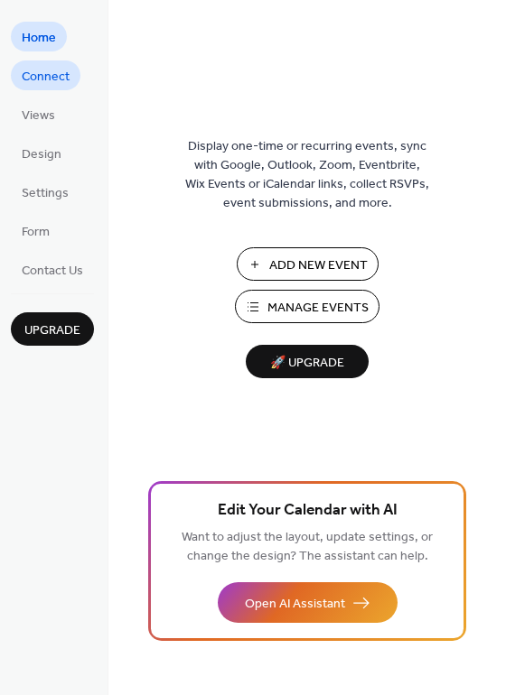
click at [44, 80] on span "Connect" at bounding box center [46, 77] width 48 height 19
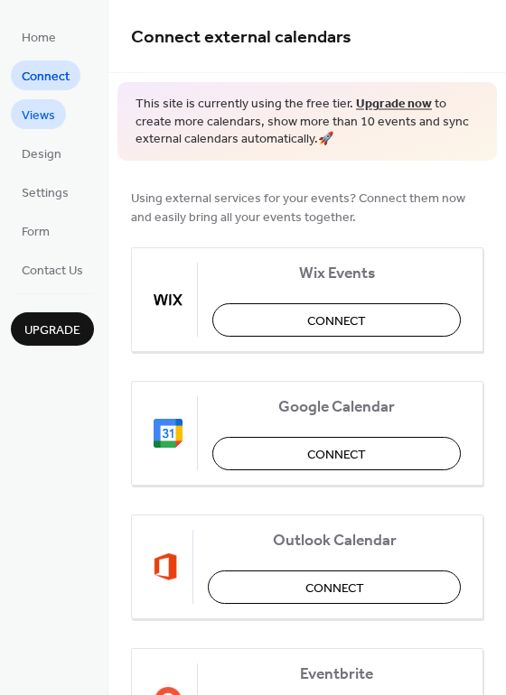
click at [47, 115] on span "Views" at bounding box center [38, 116] width 33 height 19
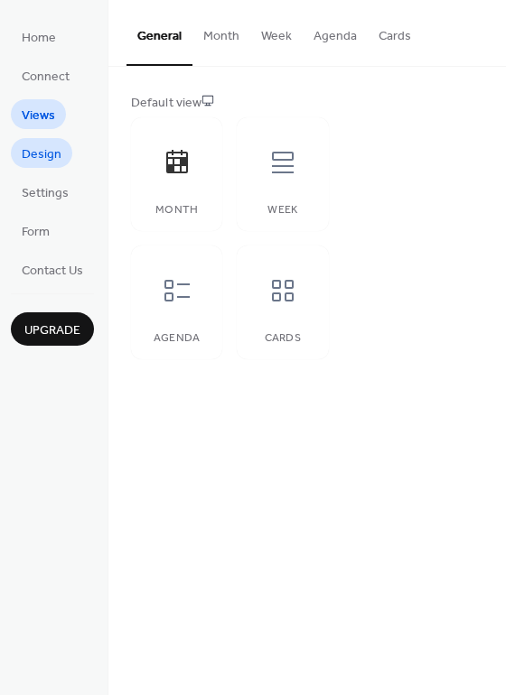
click at [47, 145] on span "Design" at bounding box center [42, 154] width 40 height 19
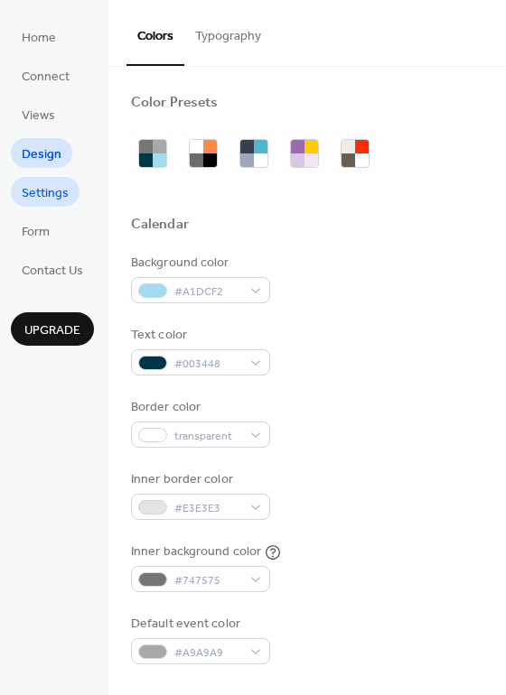
click at [48, 179] on link "Settings" at bounding box center [45, 192] width 69 height 30
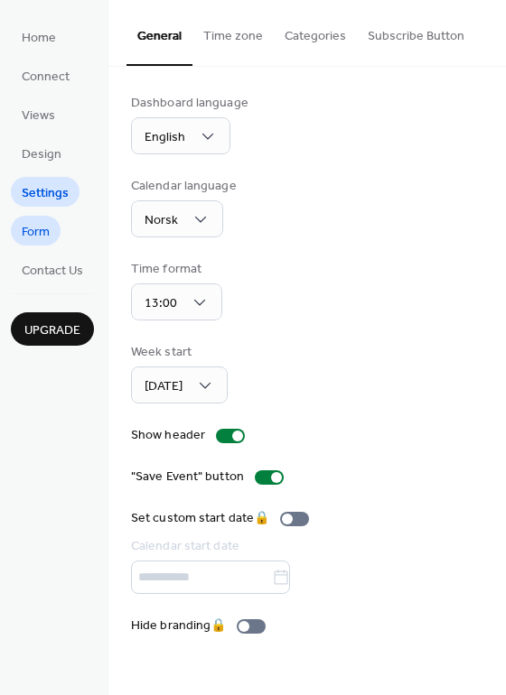
click at [49, 224] on span "Form" at bounding box center [36, 232] width 28 height 19
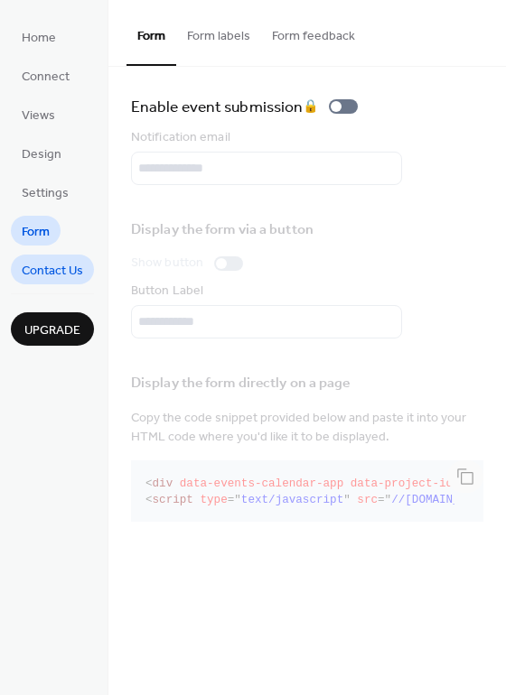
click at [51, 270] on span "Contact Us" at bounding box center [52, 271] width 61 height 19
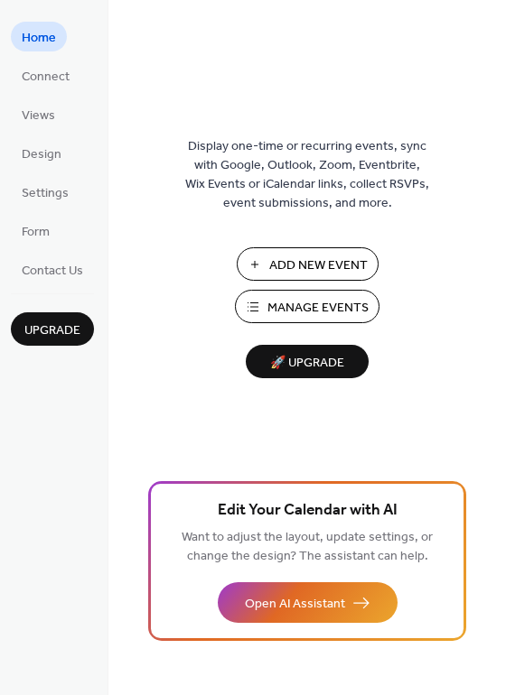
click at [303, 318] on span "Manage Events" at bounding box center [317, 308] width 101 height 19
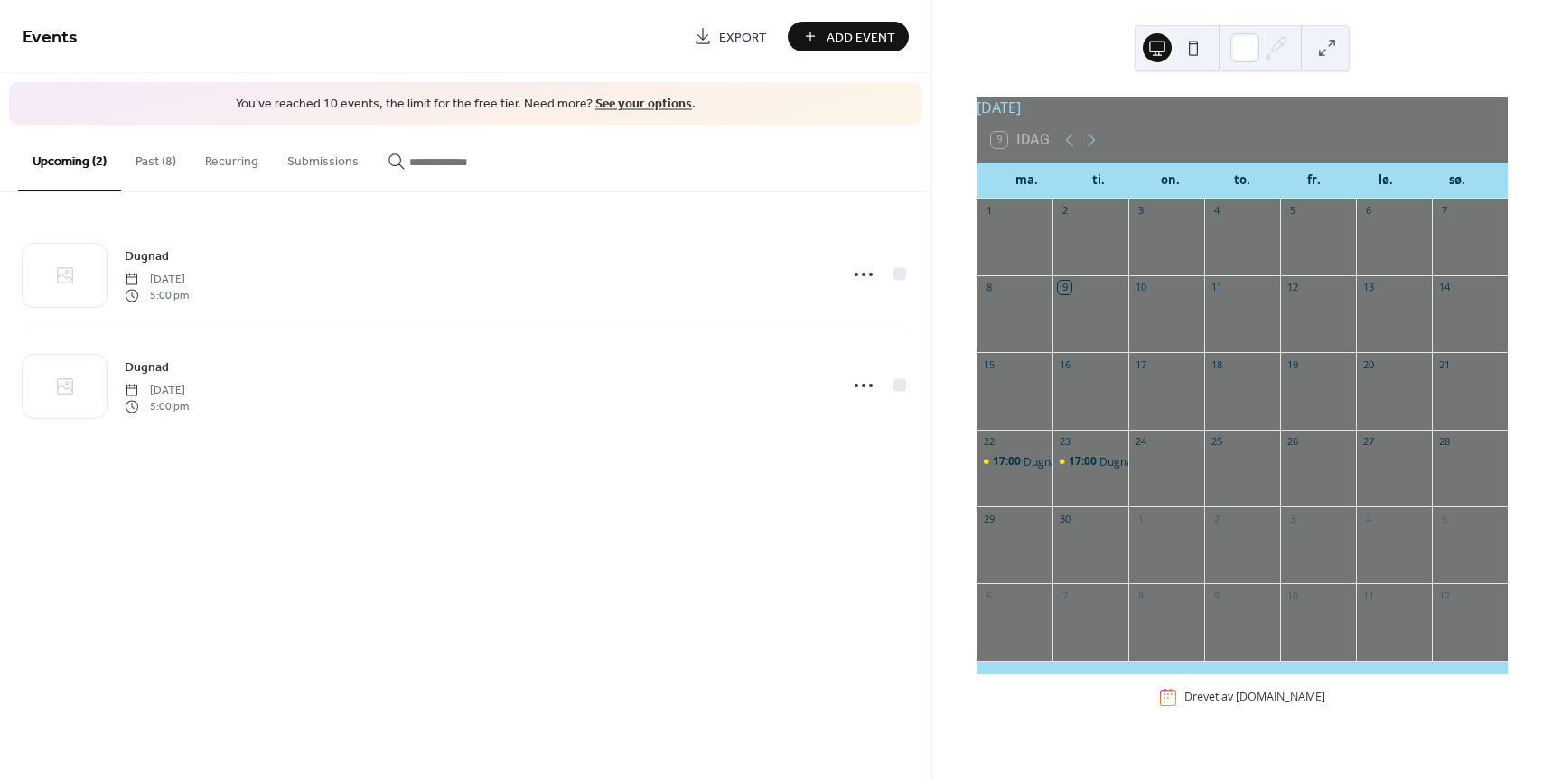
click at [157, 154] on button "Past (8)" at bounding box center [156, 158] width 70 height 64
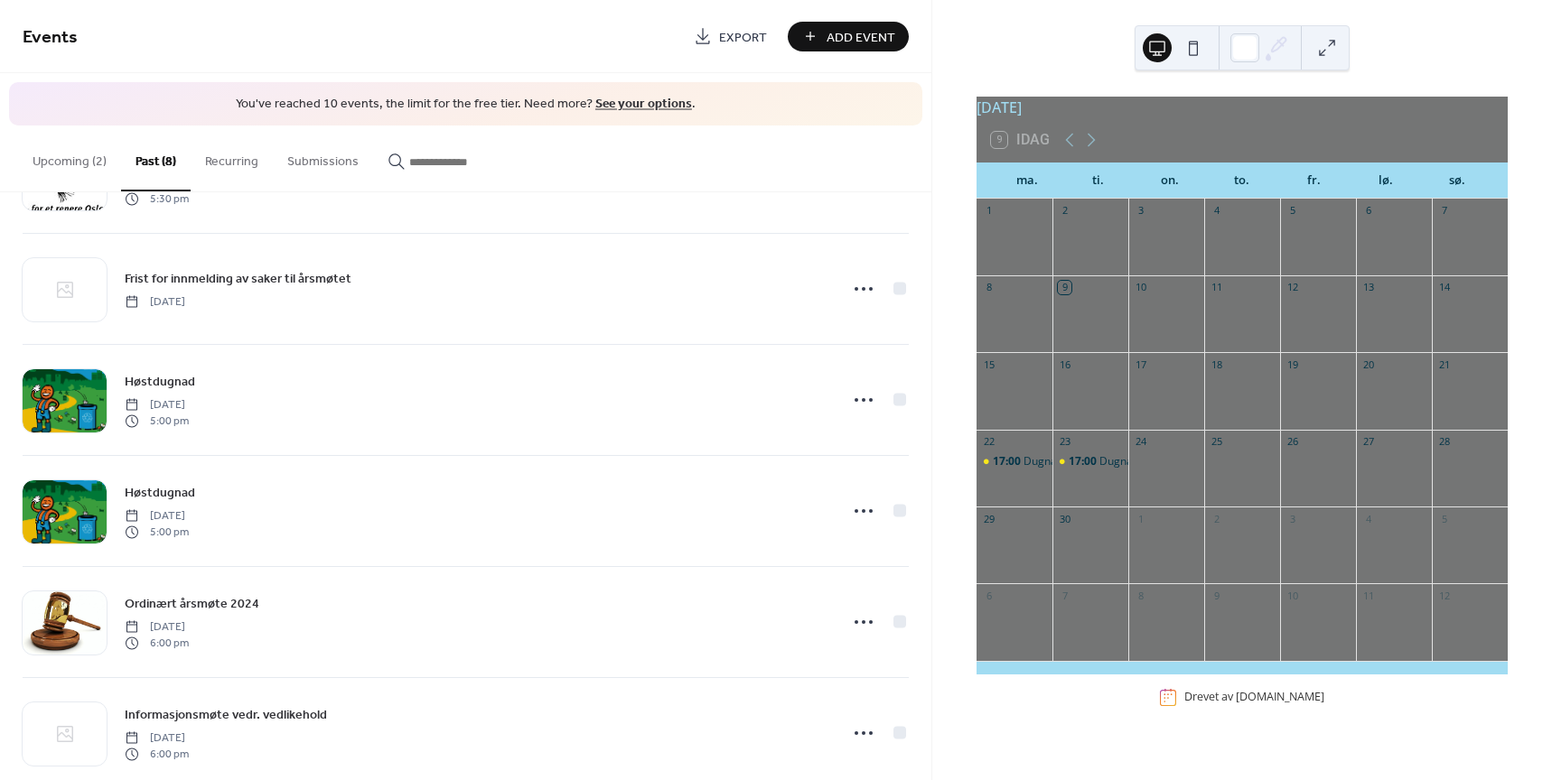
scroll to position [354, 0]
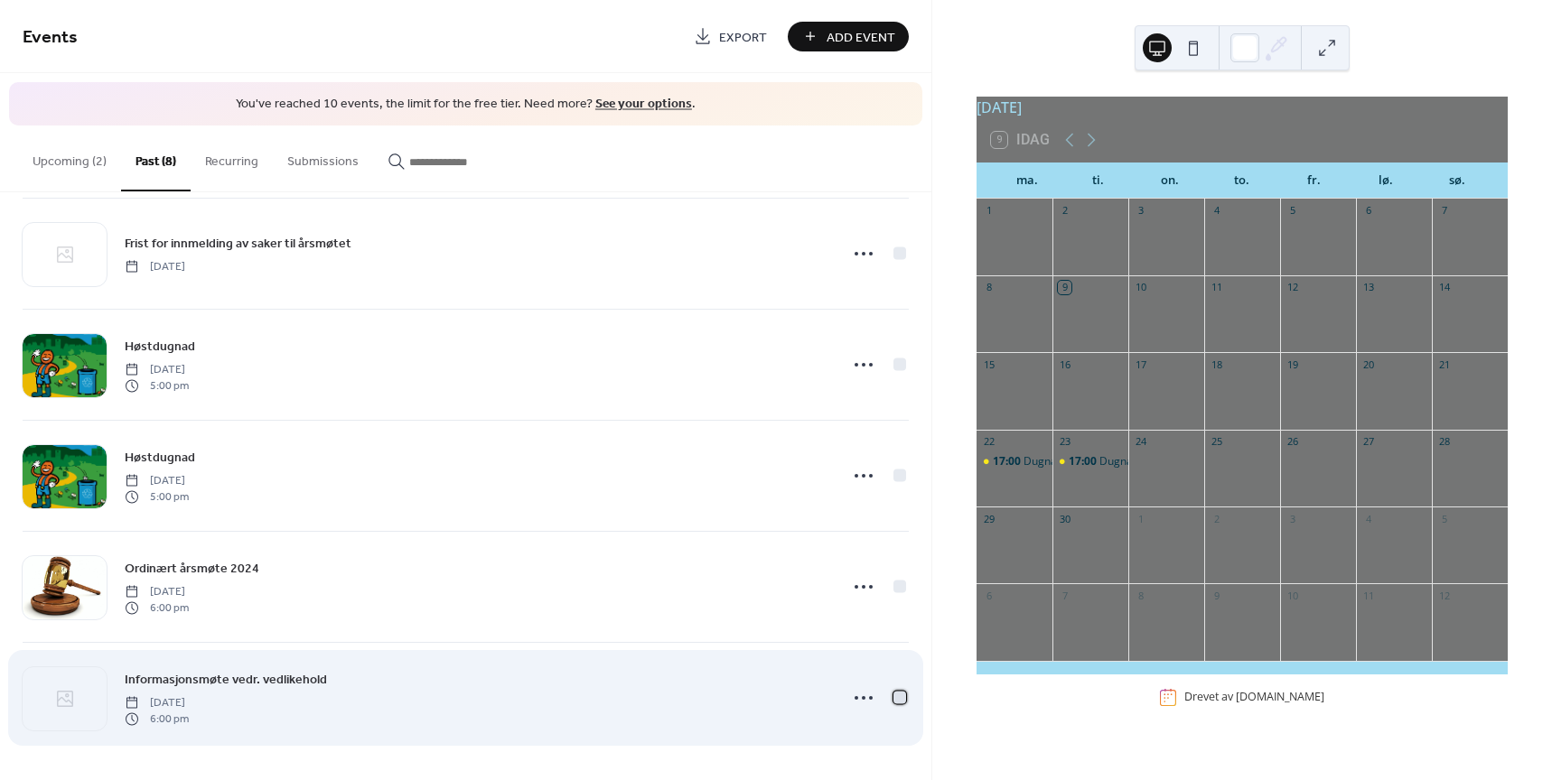
click at [896, 693] on div at bounding box center [899, 697] width 13 height 13
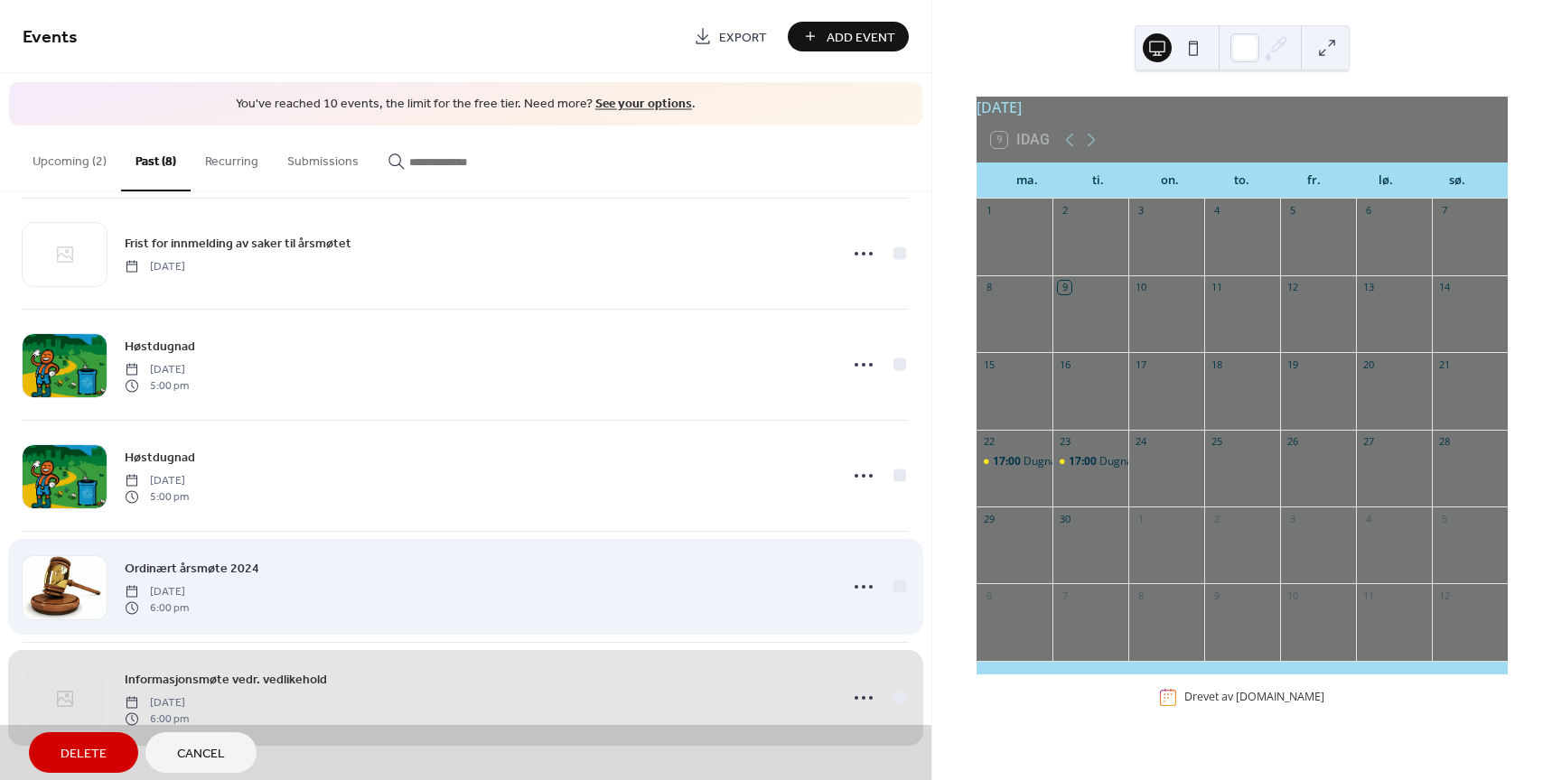
click at [888, 583] on div "Ordinært årsmøte 2024 [DATE] 6:00 pm" at bounding box center [466, 586] width 886 height 111
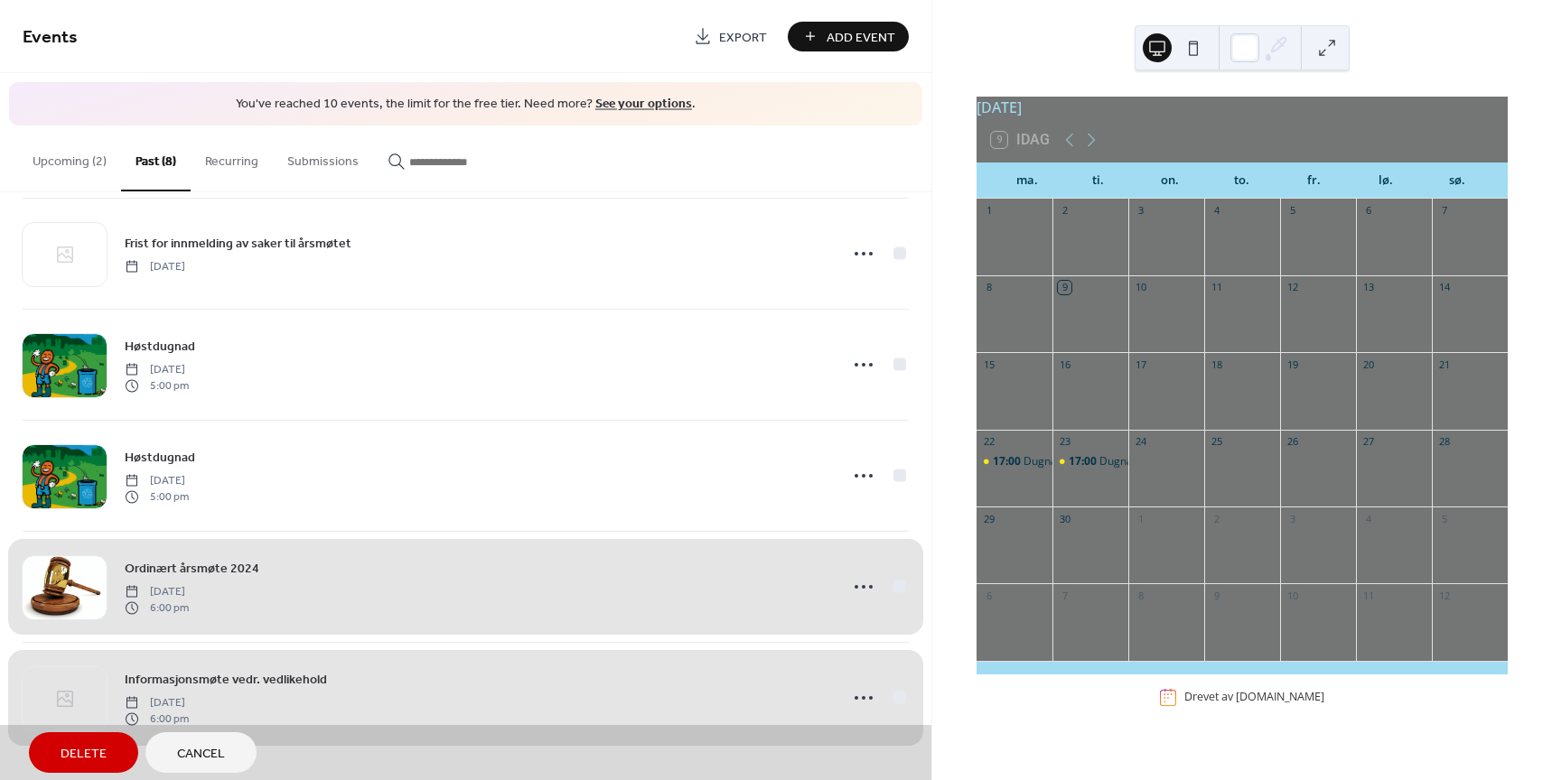
click at [79, 752] on span "Delete" at bounding box center [84, 754] width 46 height 19
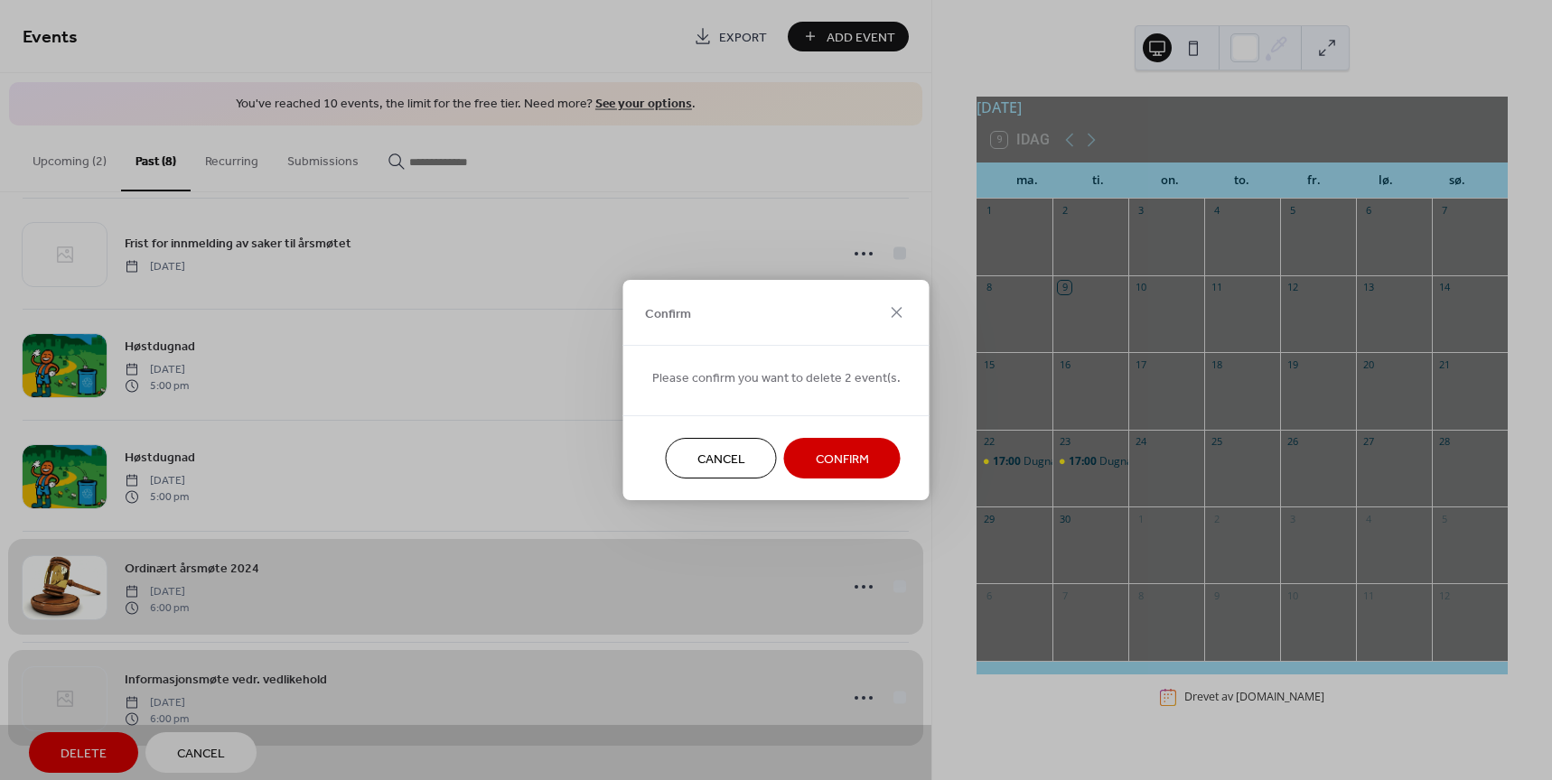
click at [854, 455] on span "Confirm" at bounding box center [842, 460] width 53 height 19
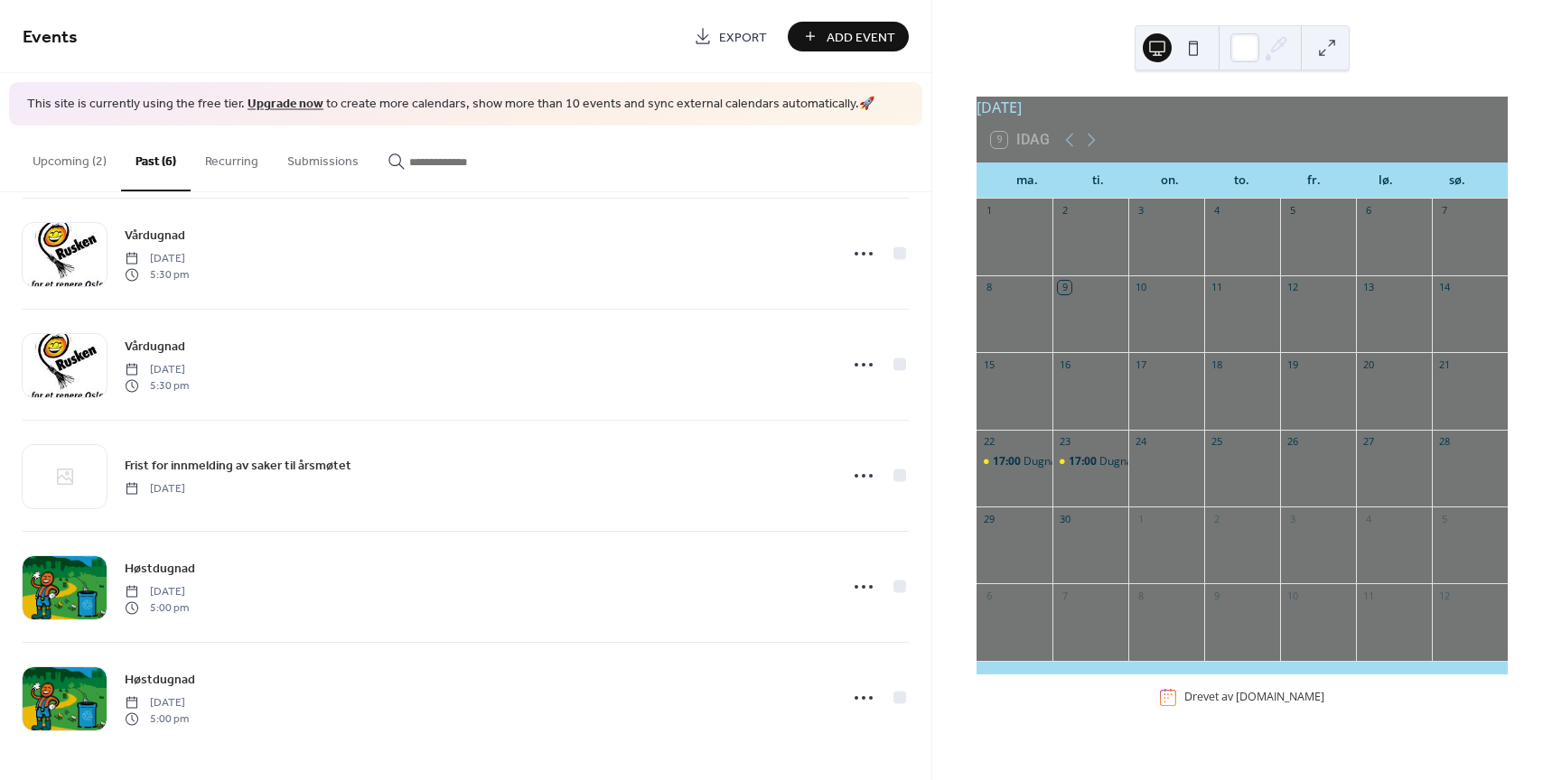
click at [78, 159] on button "Upcoming (2)" at bounding box center [69, 158] width 103 height 64
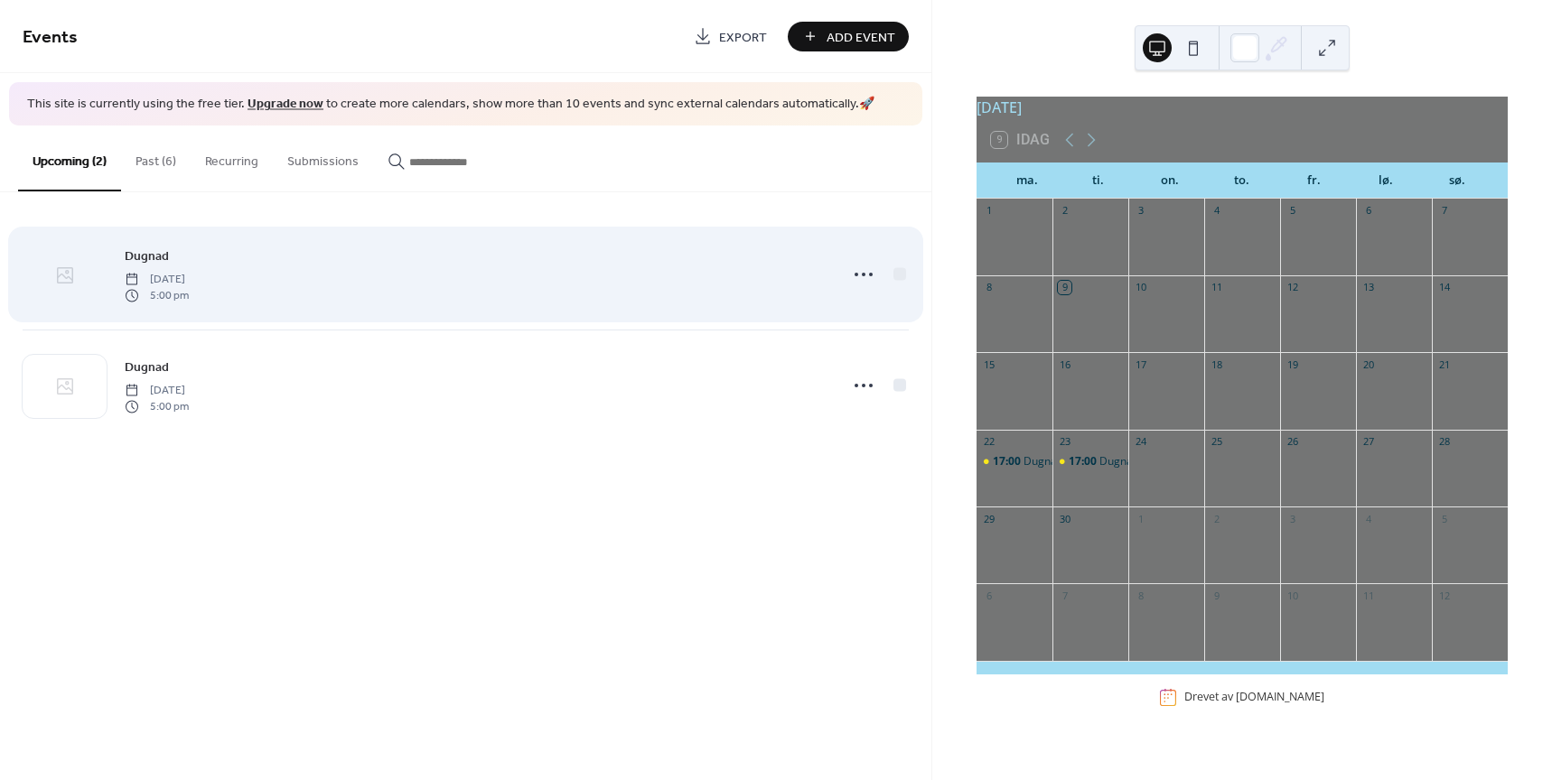
click at [76, 284] on div at bounding box center [65, 275] width 84 height 63
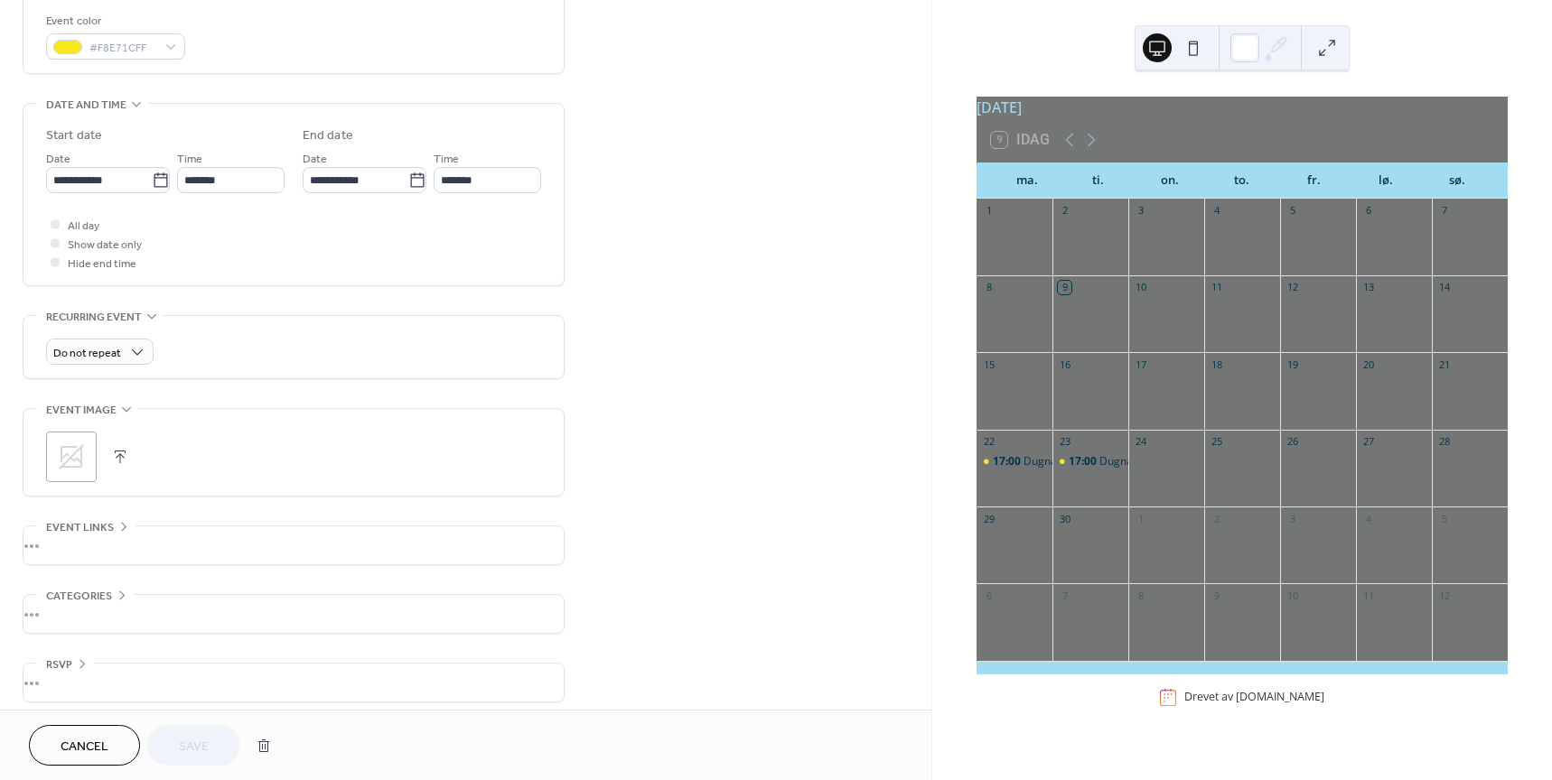
scroll to position [496, 0]
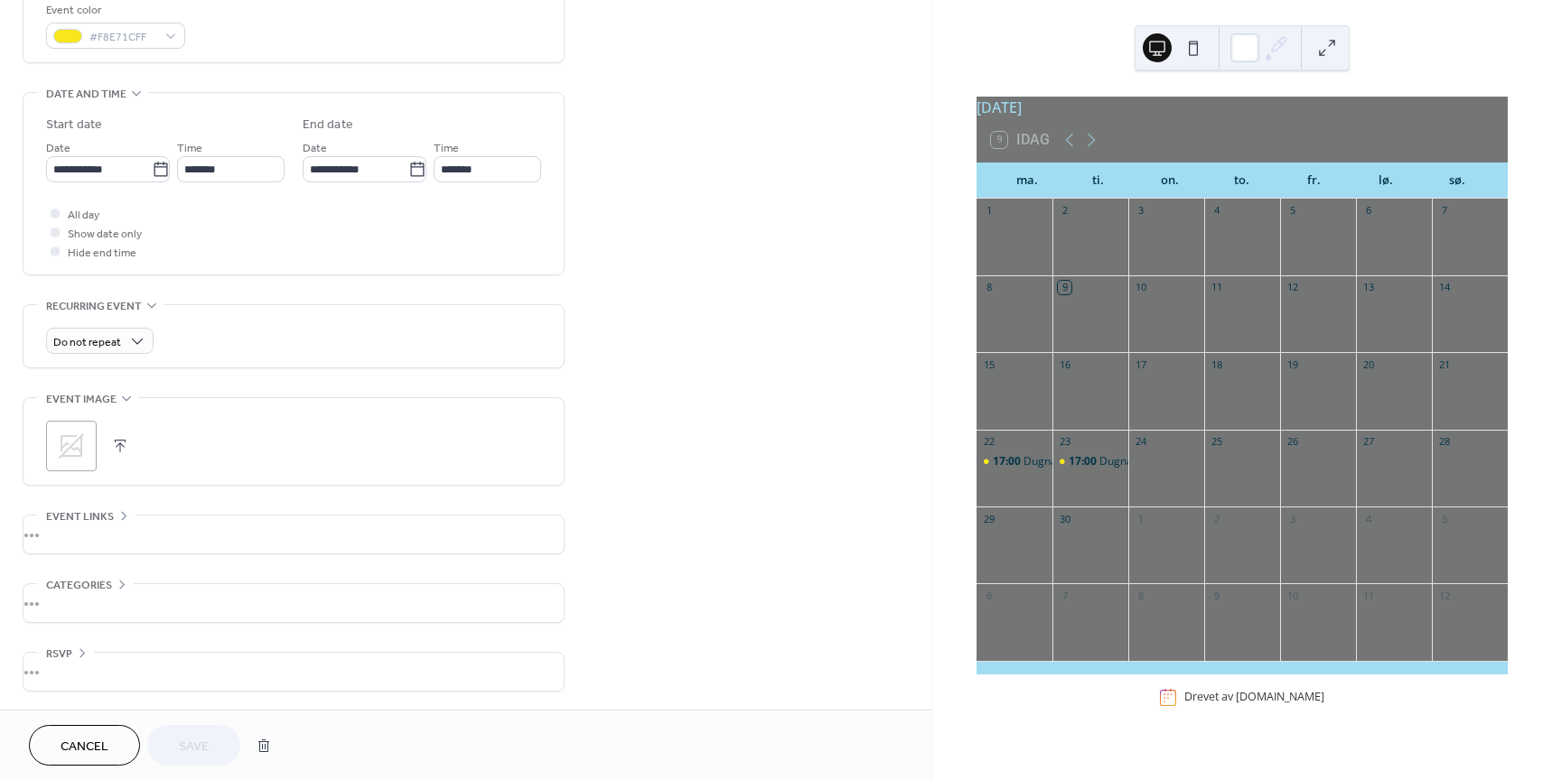
click at [72, 434] on icon at bounding box center [71, 446] width 29 height 29
click at [221, 738] on button "Save" at bounding box center [193, 745] width 93 height 41
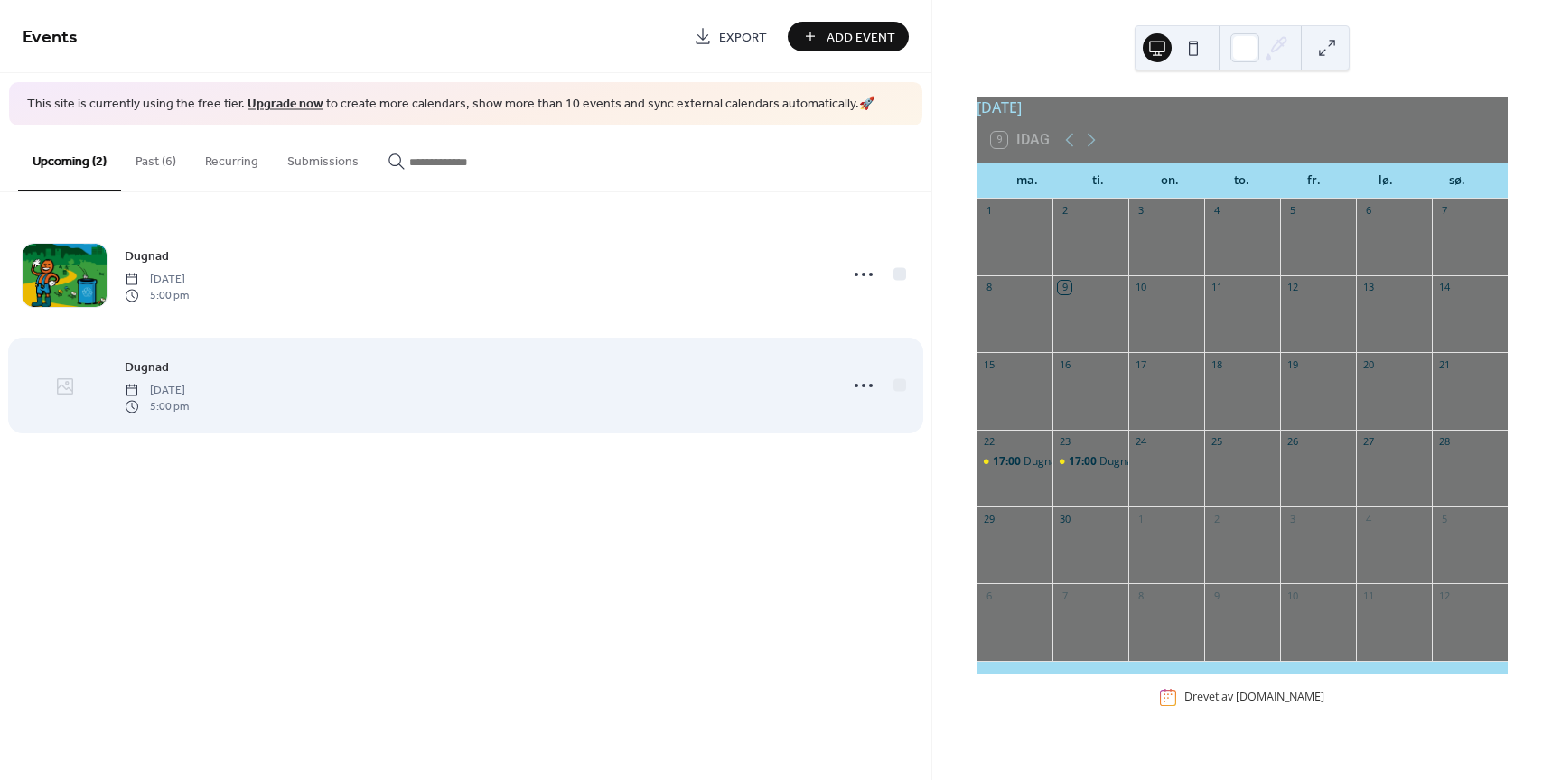
click at [60, 373] on div at bounding box center [65, 386] width 84 height 63
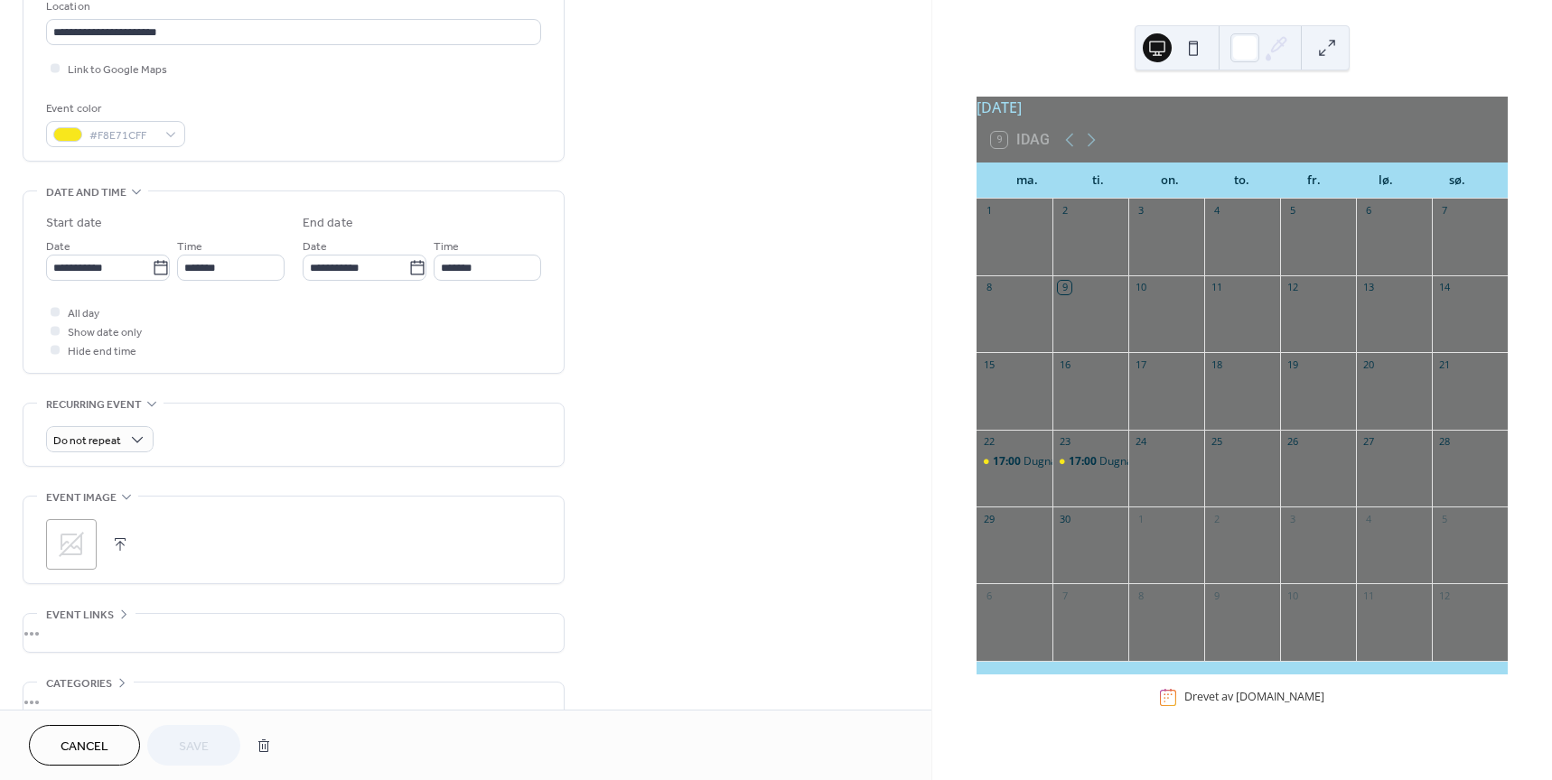
scroll to position [473, 0]
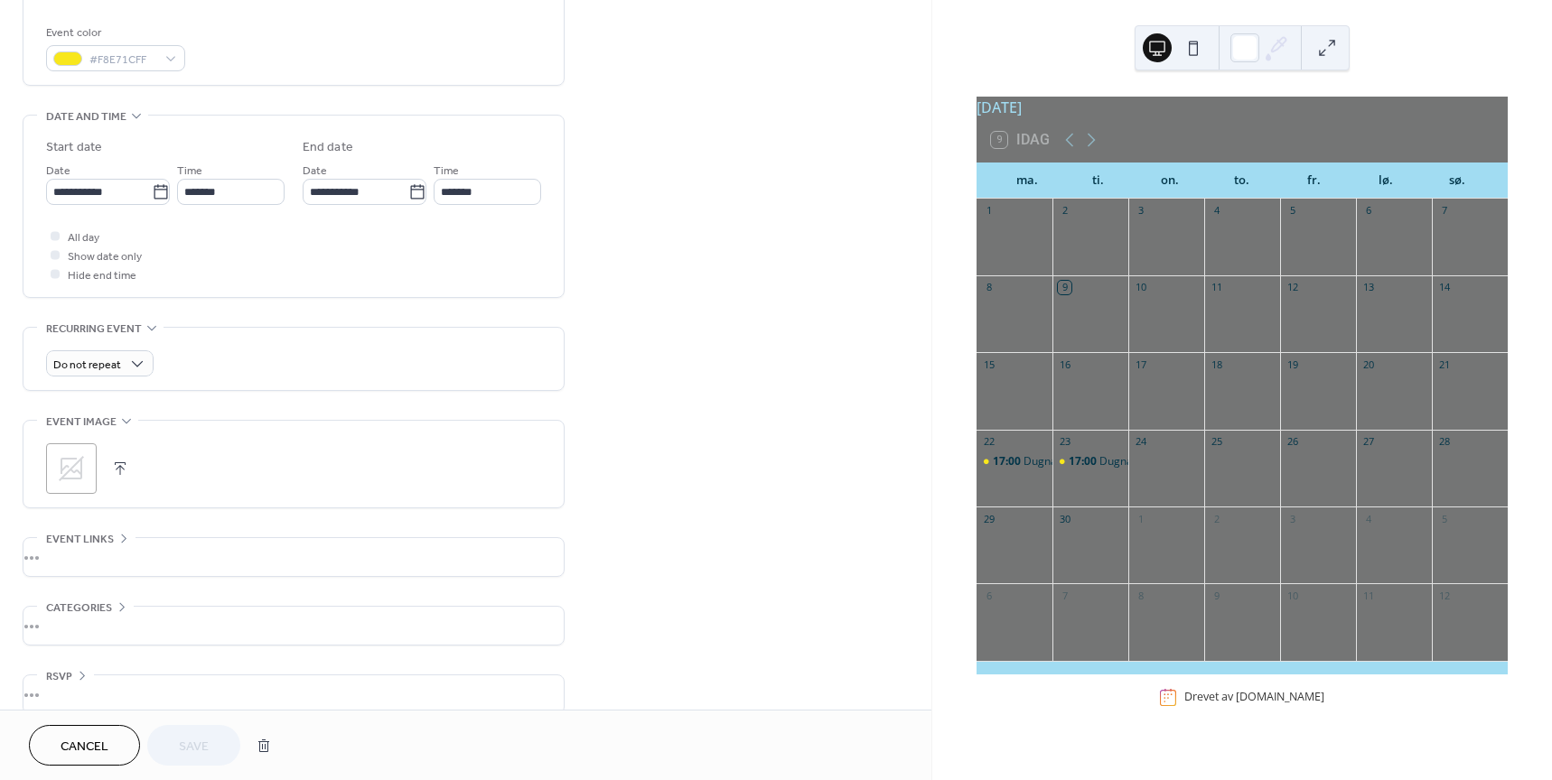
click at [79, 470] on icon at bounding box center [71, 468] width 29 height 29
click at [205, 747] on span "Save" at bounding box center [194, 747] width 30 height 19
